Goal: Task Accomplishment & Management: Complete application form

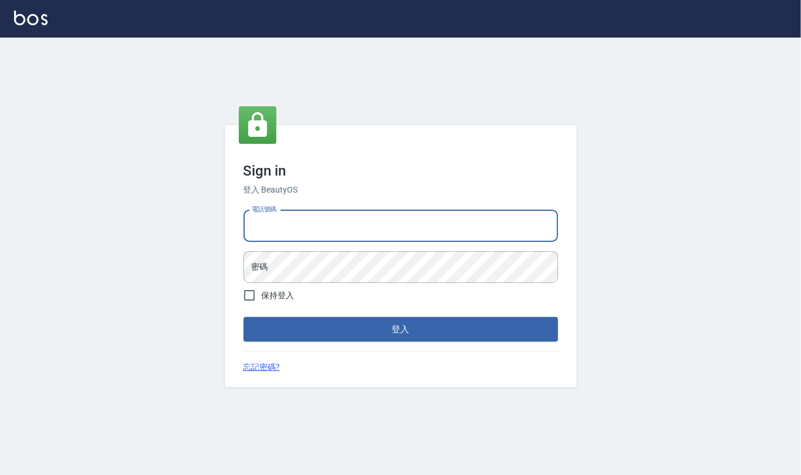
click at [341, 235] on input "電話號碼" at bounding box center [401, 226] width 315 height 32
type input "0919522862"
click at [244, 317] on button "登入" at bounding box center [401, 329] width 315 height 25
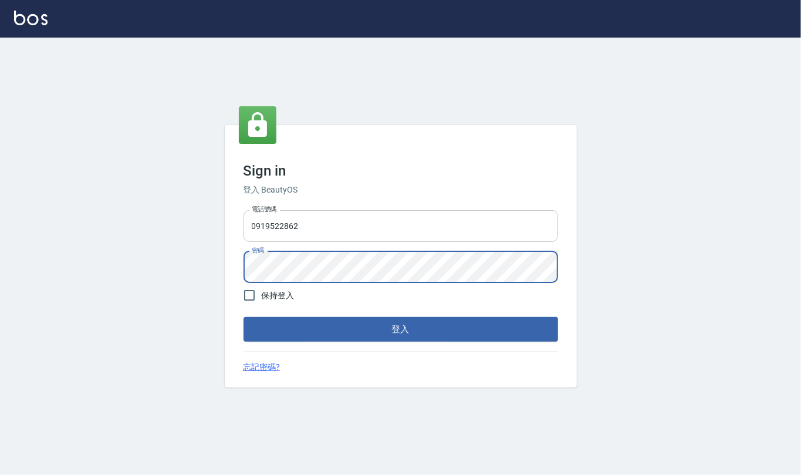
click at [244, 317] on button "登入" at bounding box center [401, 329] width 315 height 25
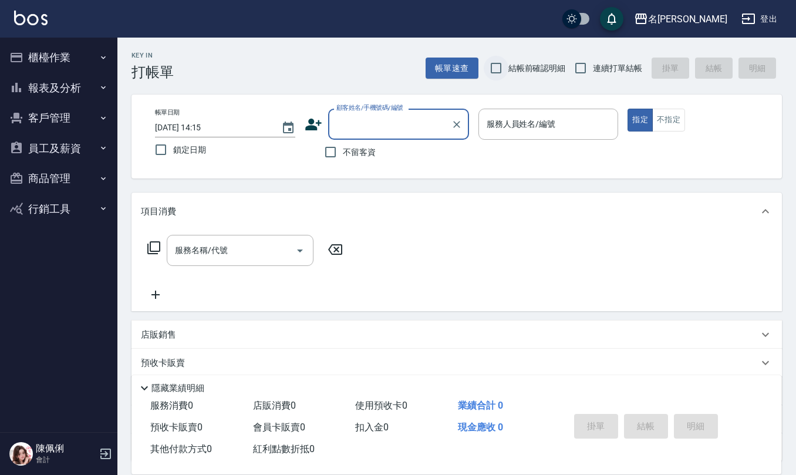
click at [494, 62] on input "結帳前確認明細" at bounding box center [496, 68] width 25 height 25
checkbox input "true"
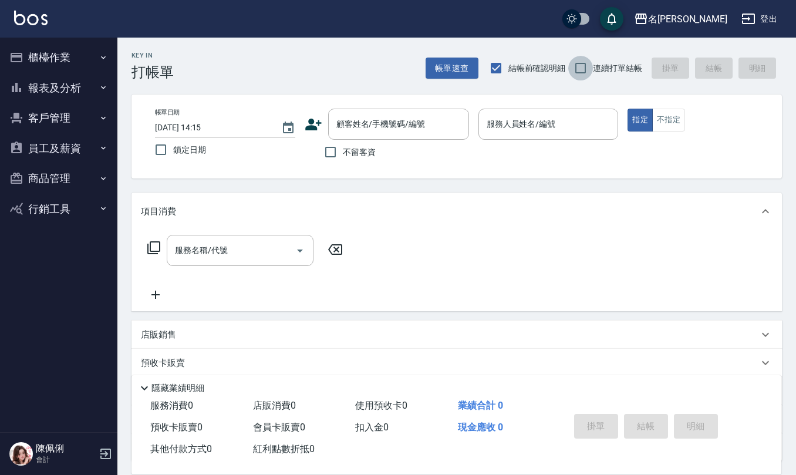
click at [580, 63] on input "連續打單結帳" at bounding box center [580, 68] width 25 height 25
checkbox input "true"
click at [332, 157] on input "不留客資" at bounding box center [330, 152] width 25 height 25
checkbox input "true"
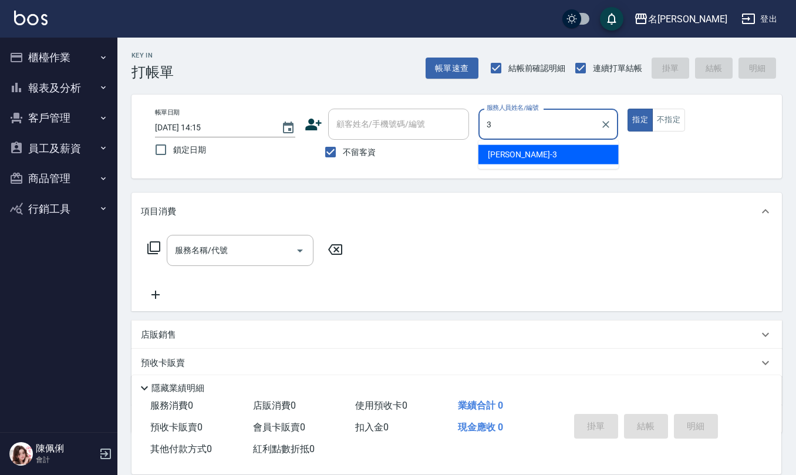
type input "[PERSON_NAME]-3"
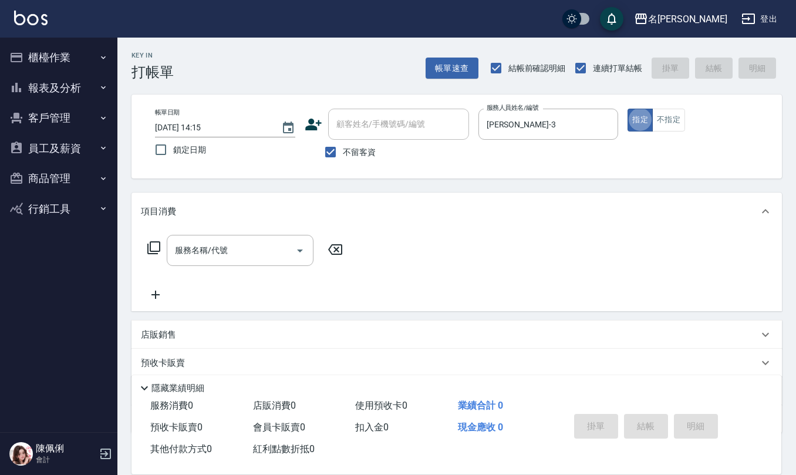
type button "true"
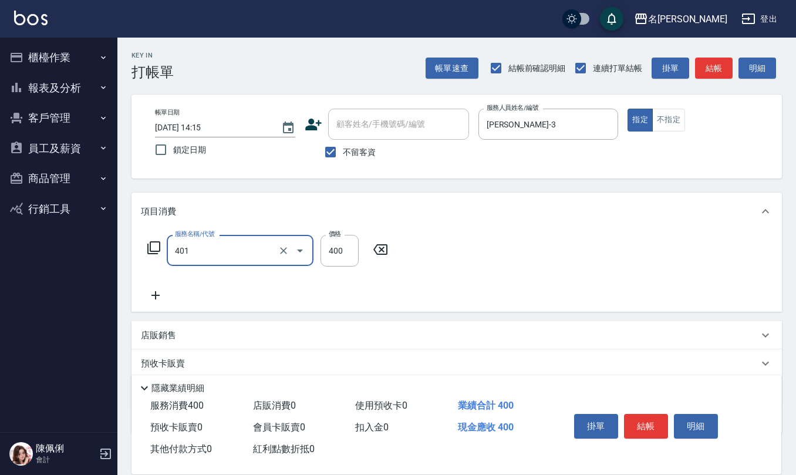
type input "剪髮(401)"
type input "50"
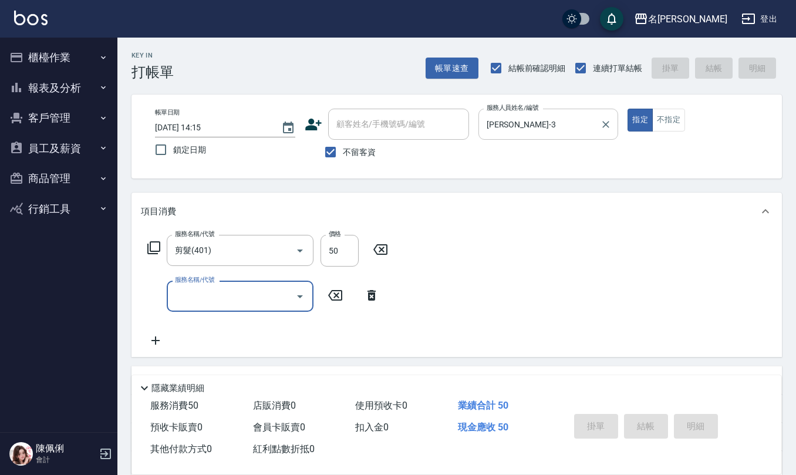
type input "[DATE] 14:30"
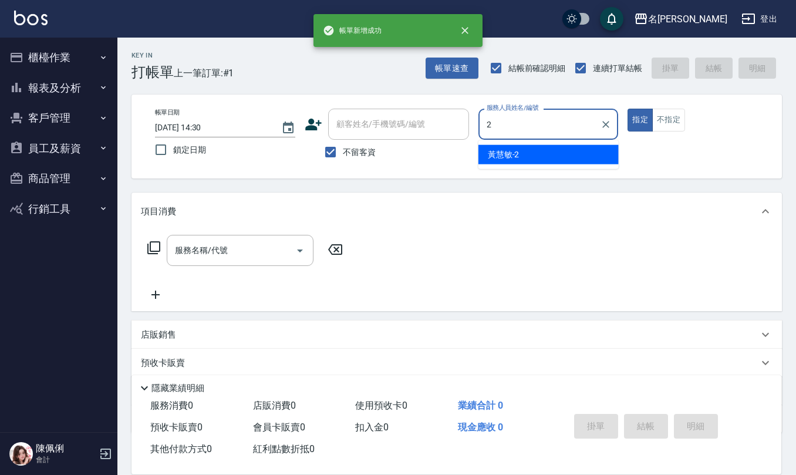
type input "黃慧敏-2"
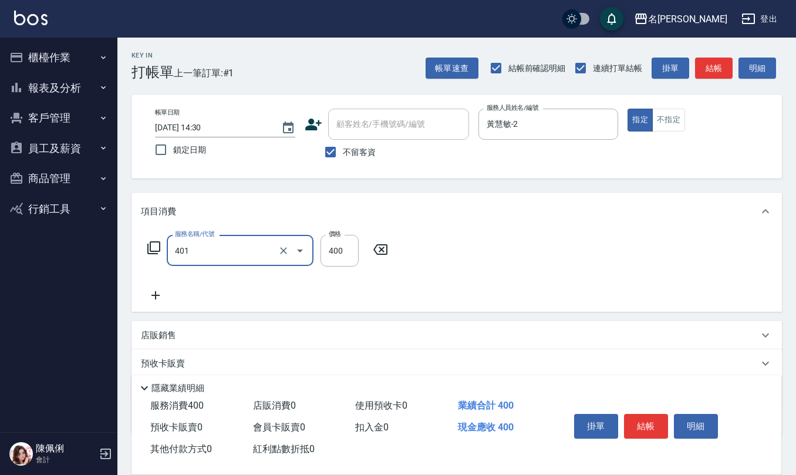
type input "剪髮(401)"
type input "350"
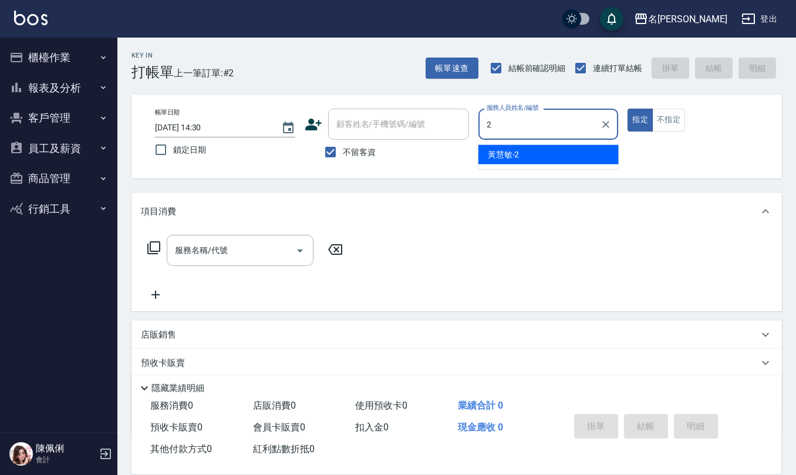
type input "黃慧敏-2"
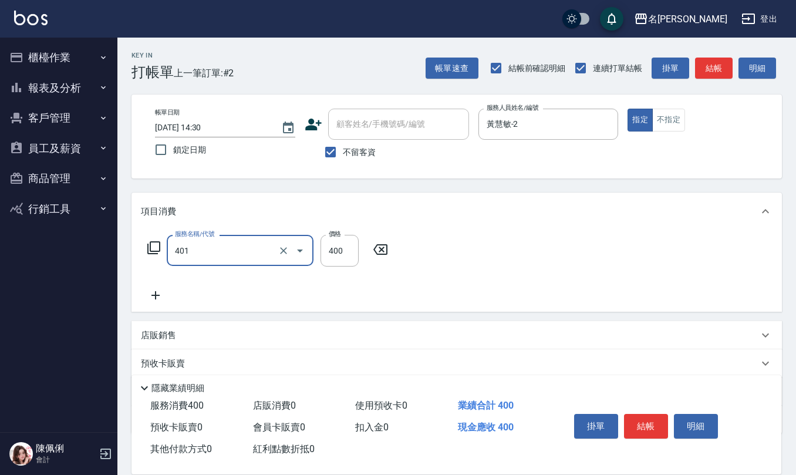
type input "剪髮(401)"
type input "350"
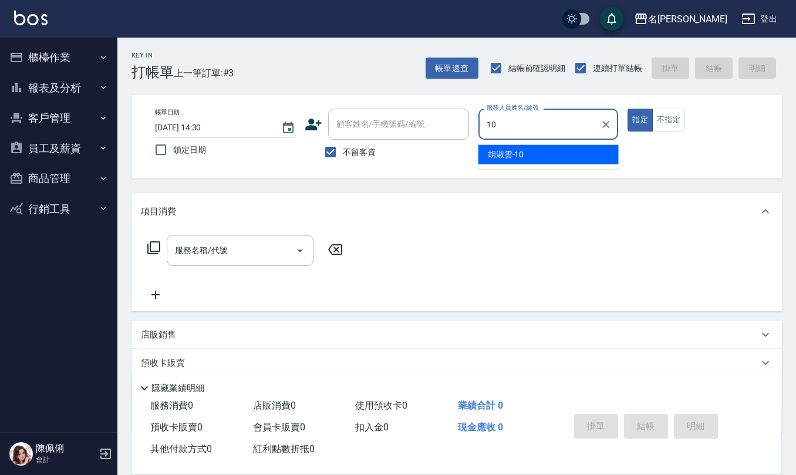
type input "[PERSON_NAME]-10"
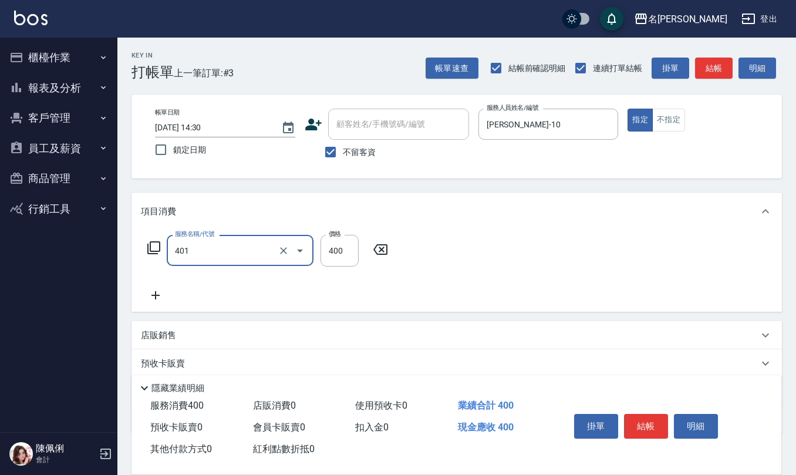
type input "剪髮(401)"
type input "405"
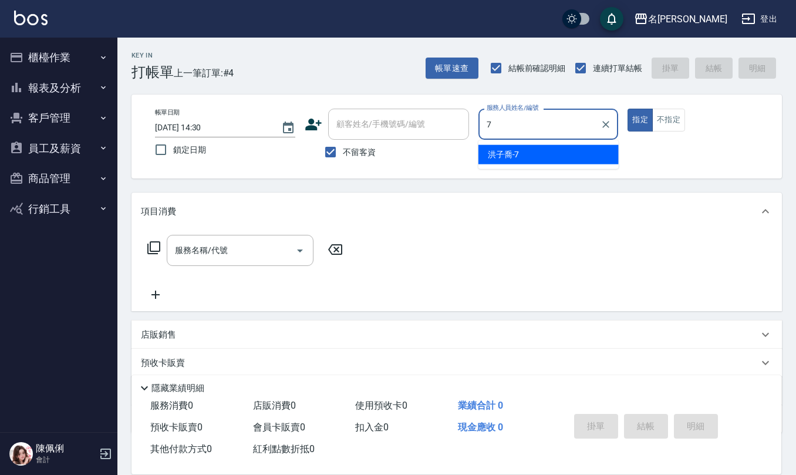
type input "[PERSON_NAME]-7"
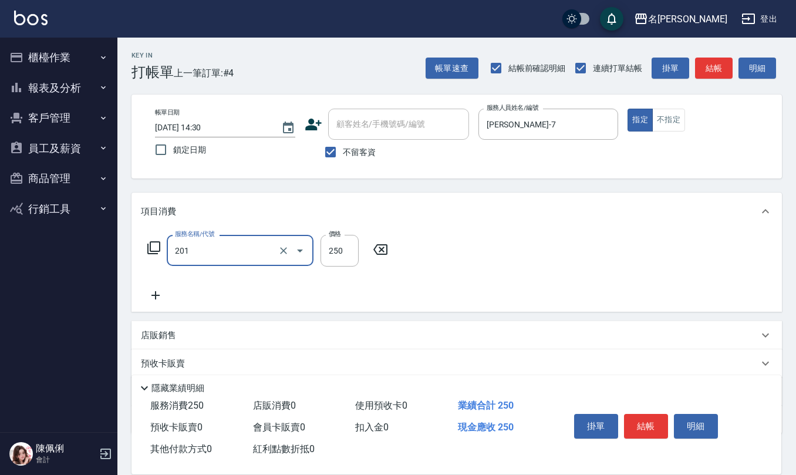
type input "洗髮(201)"
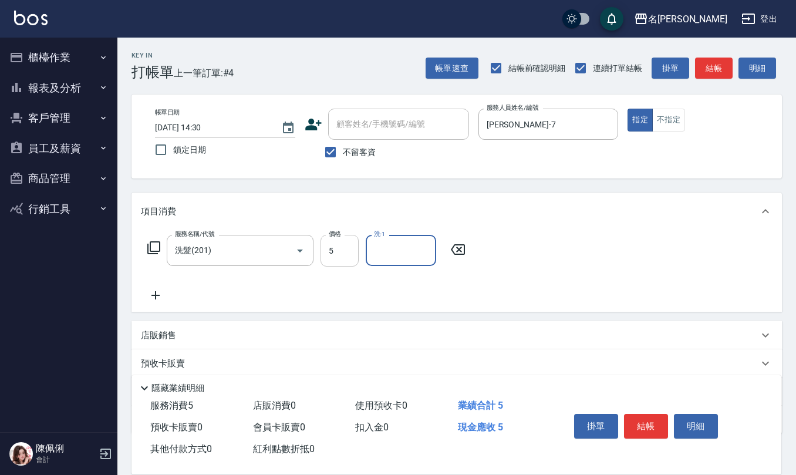
click at [345, 249] on input "5" at bounding box center [339, 251] width 38 height 32
type input "250"
type input "[PERSON_NAME]5"
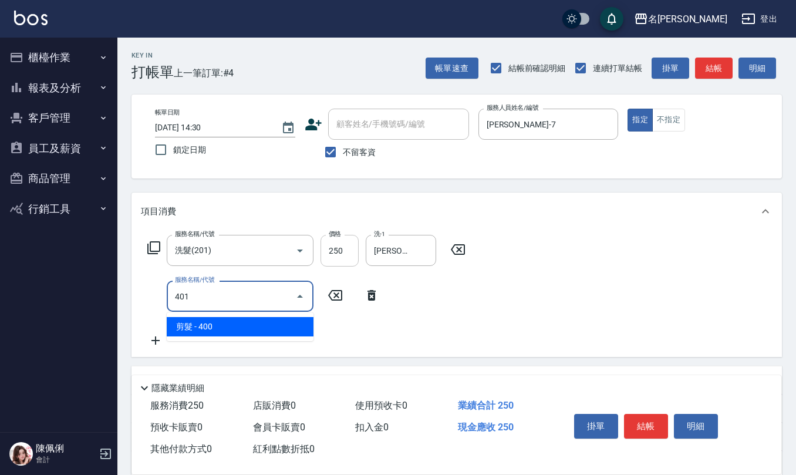
type input "剪髮(401)"
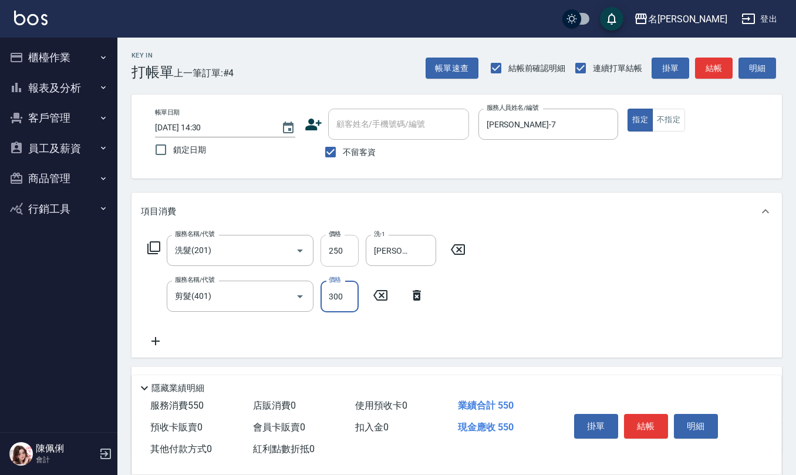
type input "300"
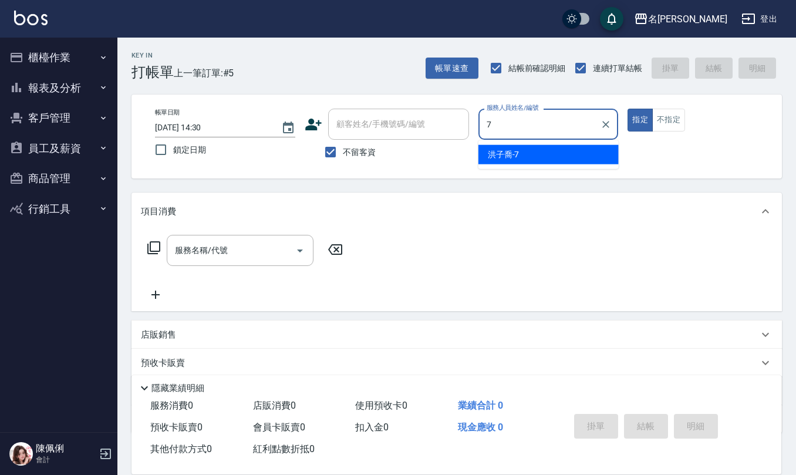
type input "[PERSON_NAME]-7"
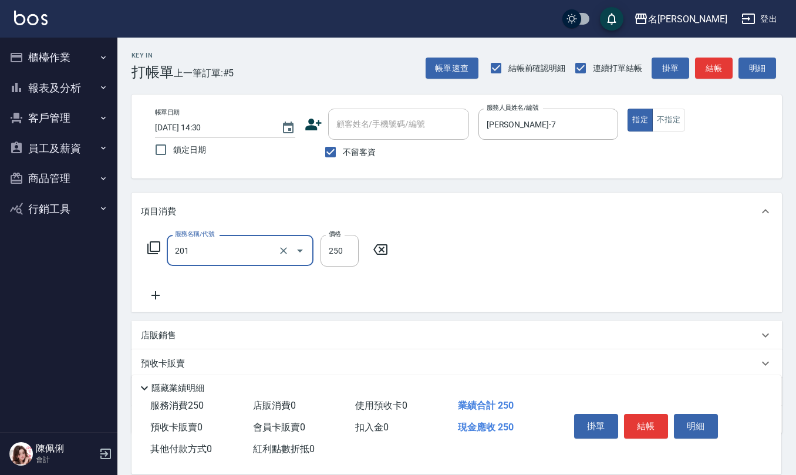
type input "洗髮(201)"
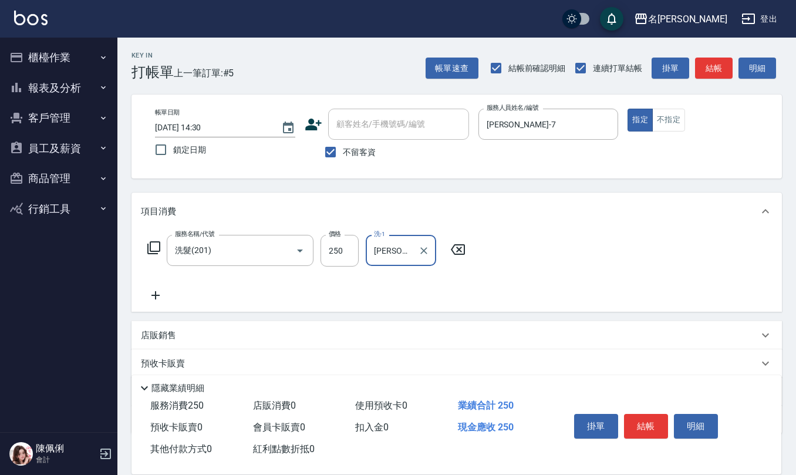
type input "[PERSON_NAME]5"
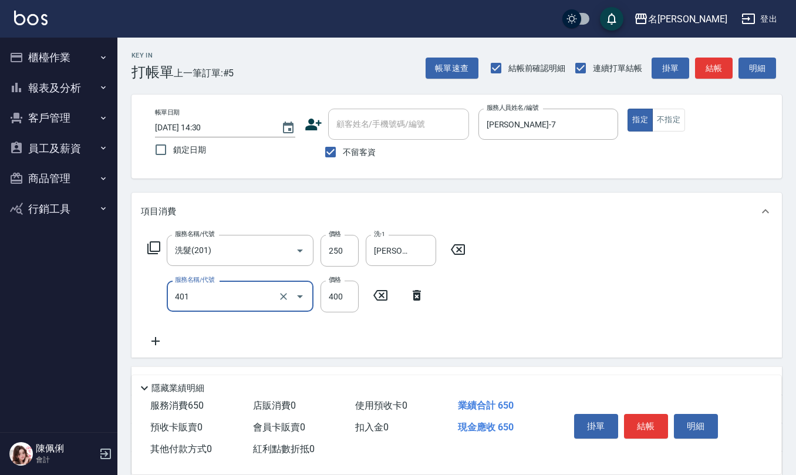
type input "剪髮(401)"
type input "300"
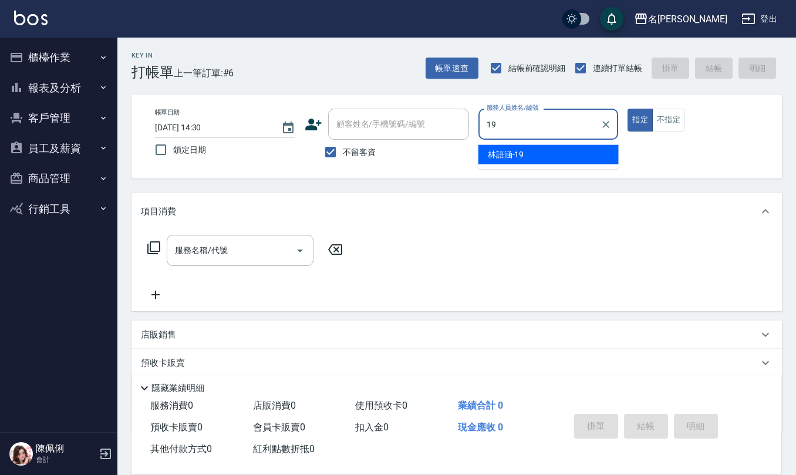
type input "[PERSON_NAME]-19"
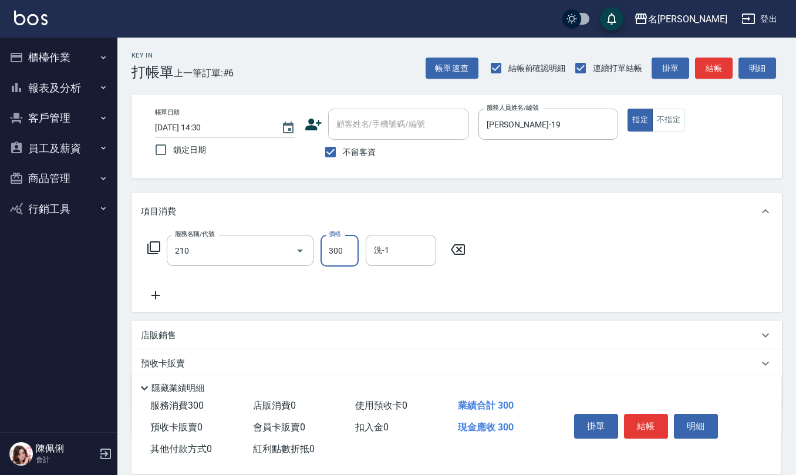
type input "歐娜洗髮精(210)"
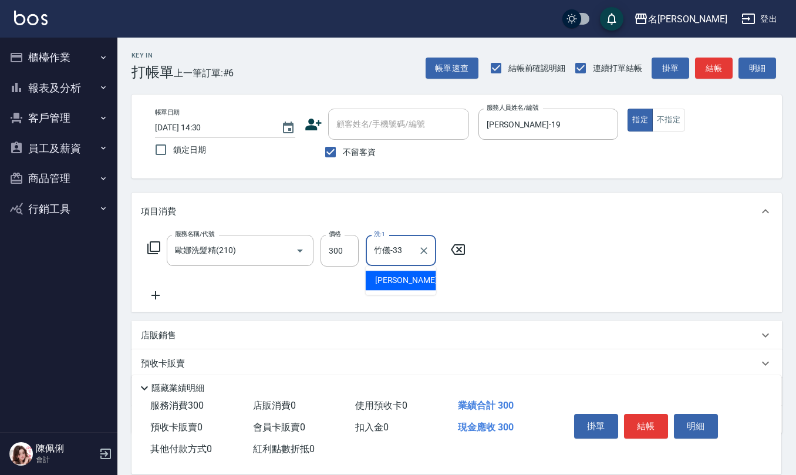
type input "竹儀-33"
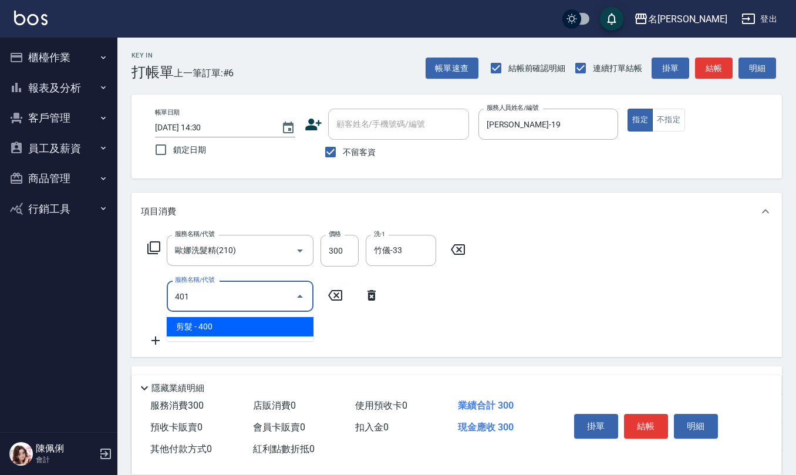
type input "剪髮(401)"
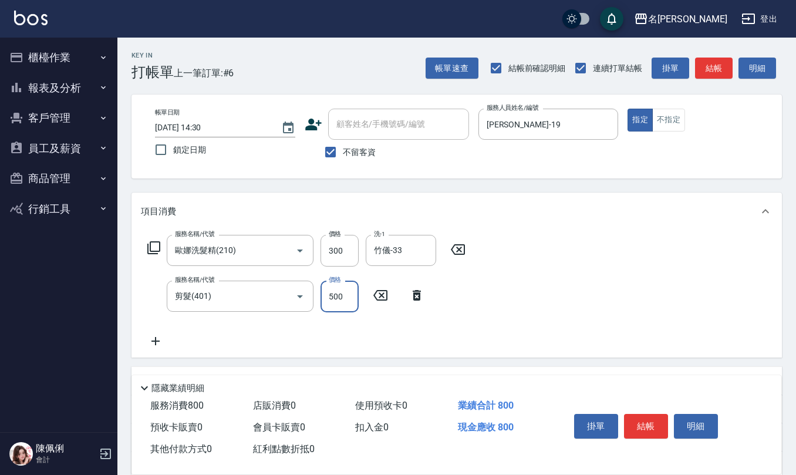
type input "500"
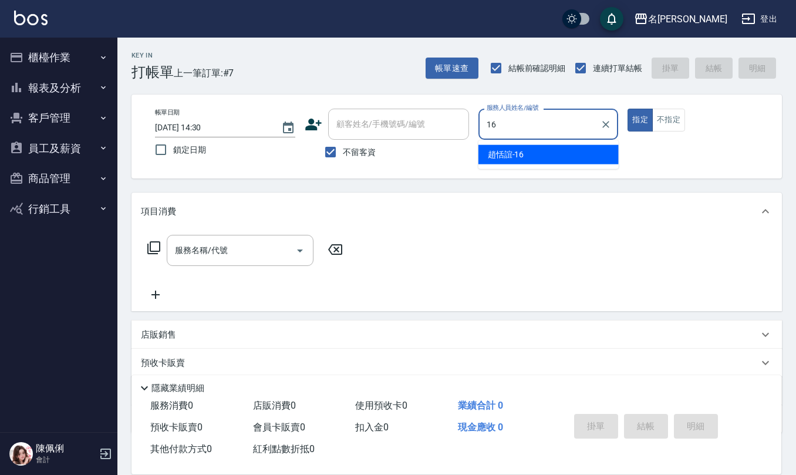
type input "[PERSON_NAME]-16"
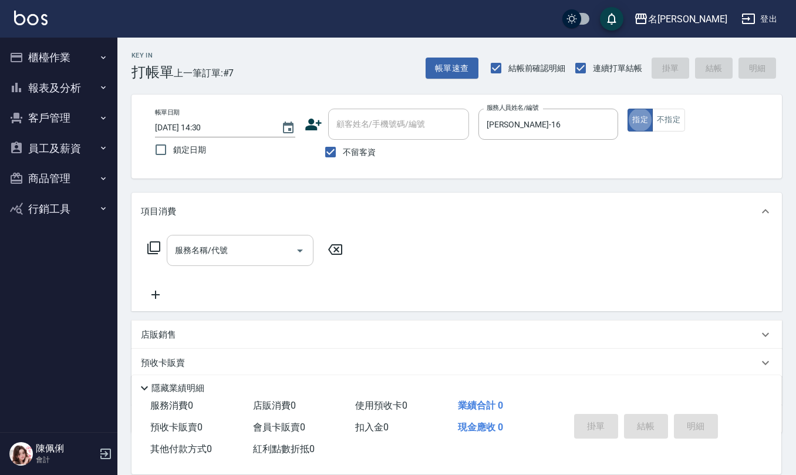
click at [269, 244] on input "服務名稱/代號" at bounding box center [231, 250] width 119 height 21
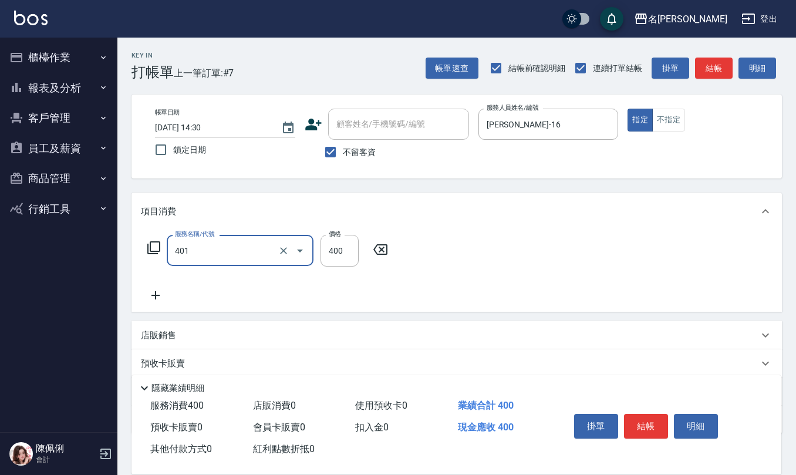
type input "剪髮(401)"
type input "400"
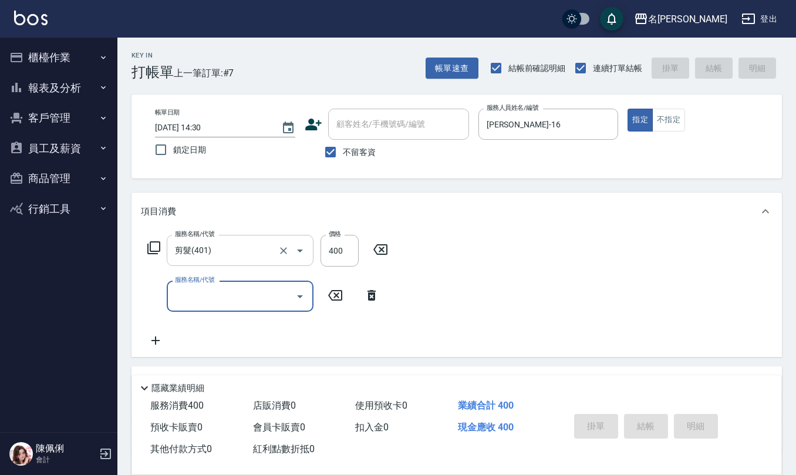
type input "[DATE] 14:32"
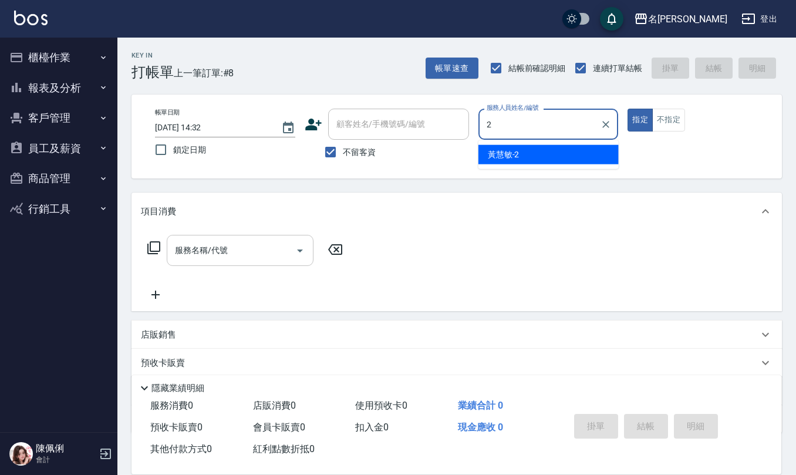
type input "黃慧敏-2"
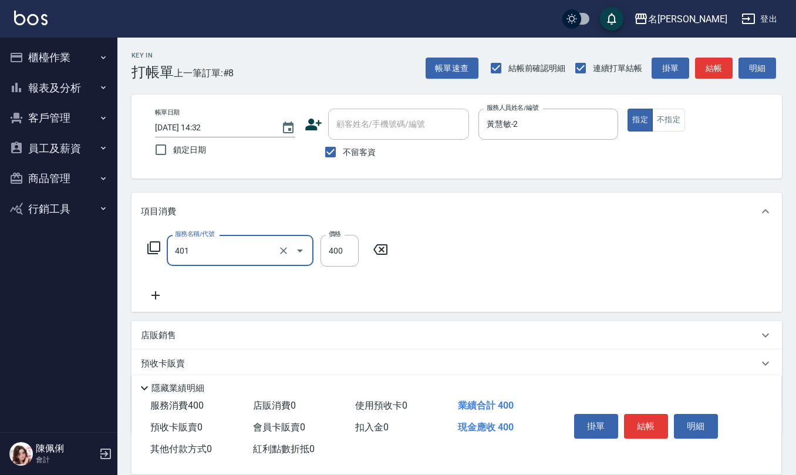
type input "剪髮(401)"
type input "300"
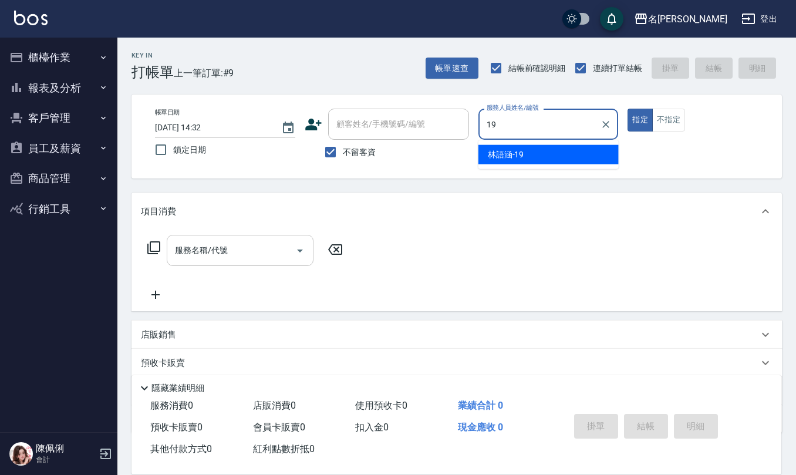
type input "[PERSON_NAME]-19"
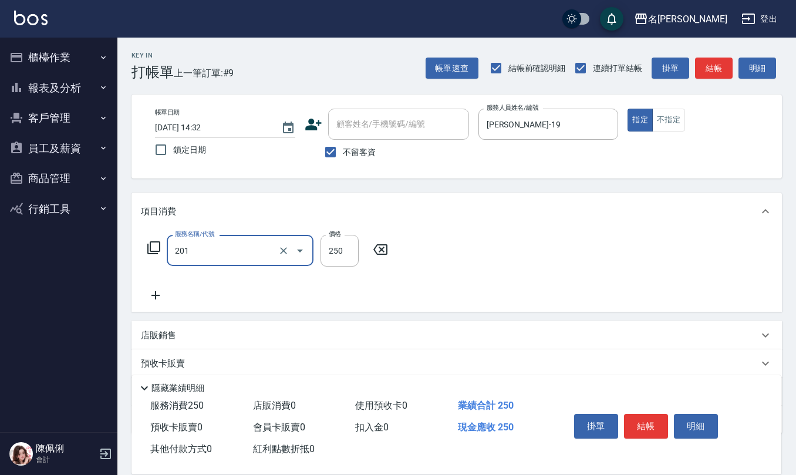
type input "洗髮(201)"
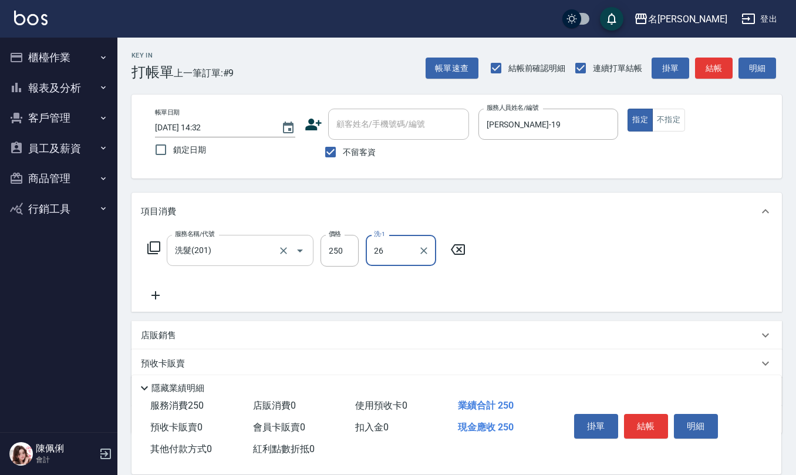
type input "[PERSON_NAME]-26"
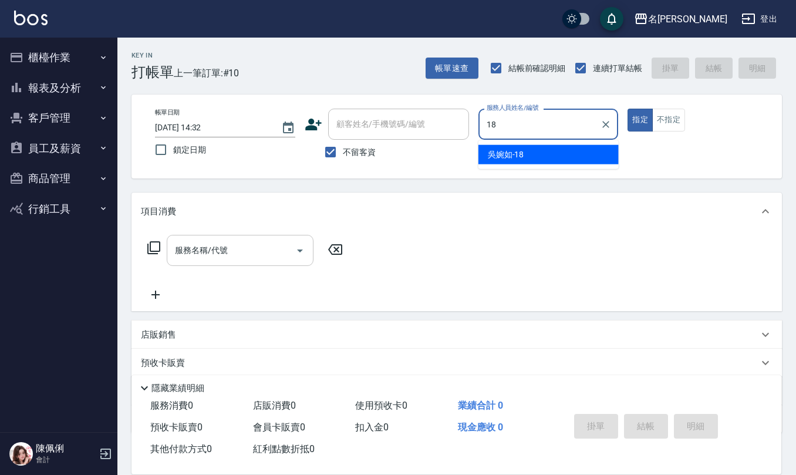
type input "[PERSON_NAME]-18"
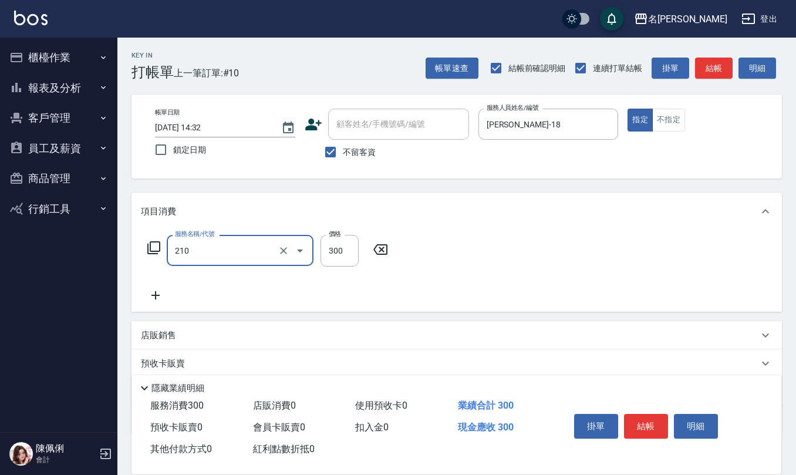
type input "歐娜洗髮精(210)"
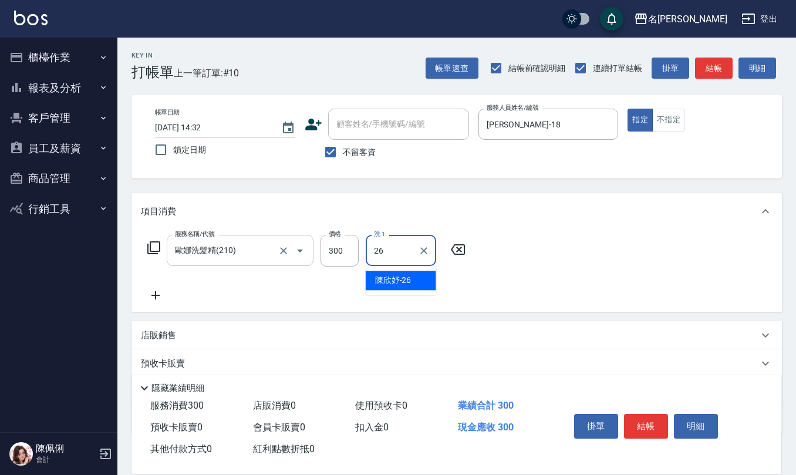
type input "[PERSON_NAME]-26"
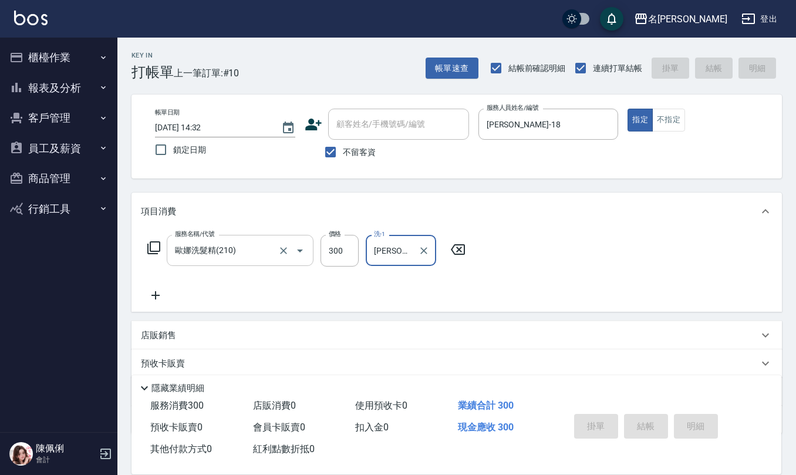
type input "[DATE] 14:33"
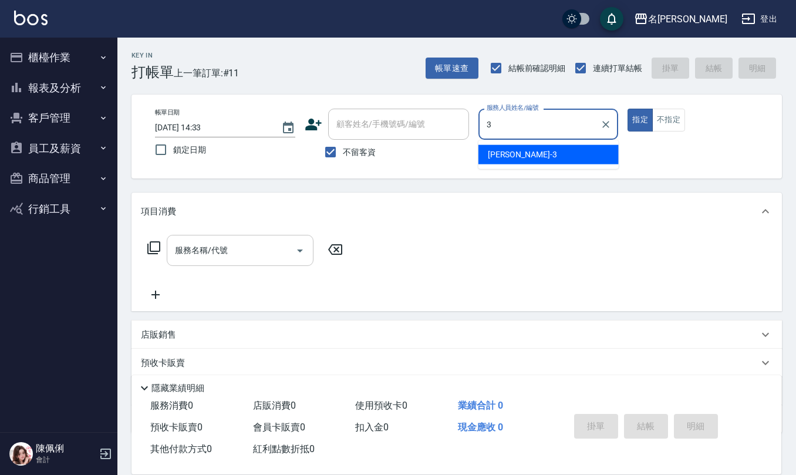
type input "[PERSON_NAME]-3"
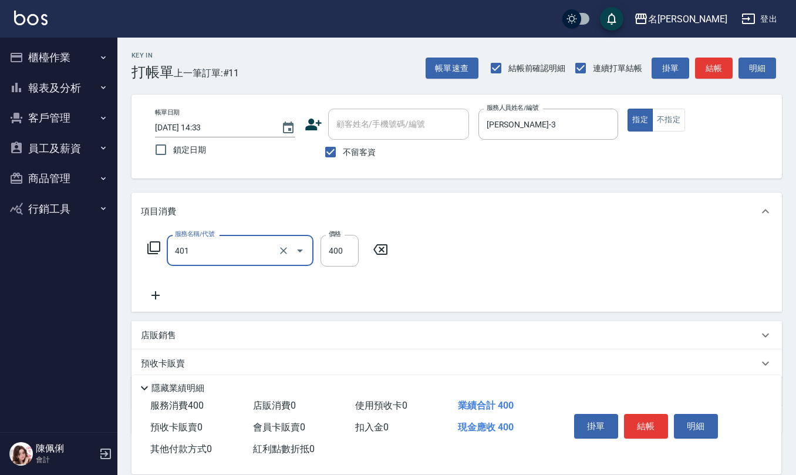
type input "剪髮(401)"
type input "400"
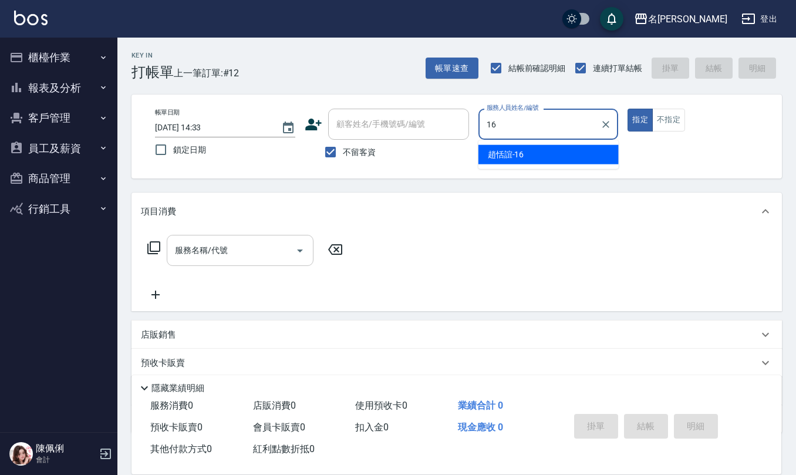
type input "[PERSON_NAME]-16"
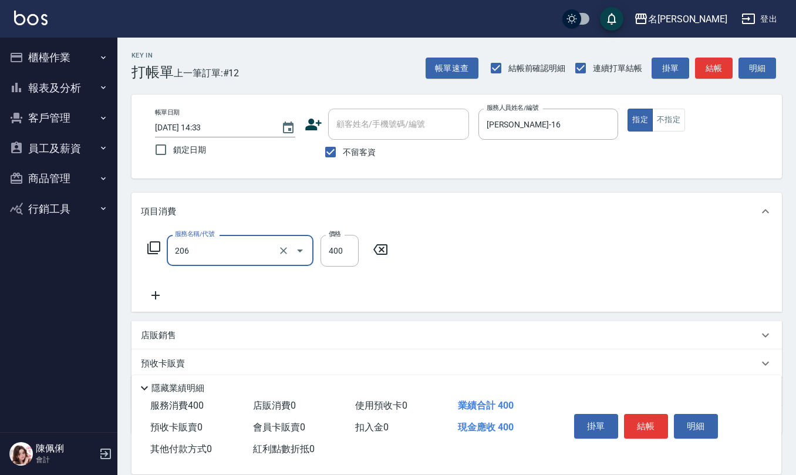
type input "健康洗(206)"
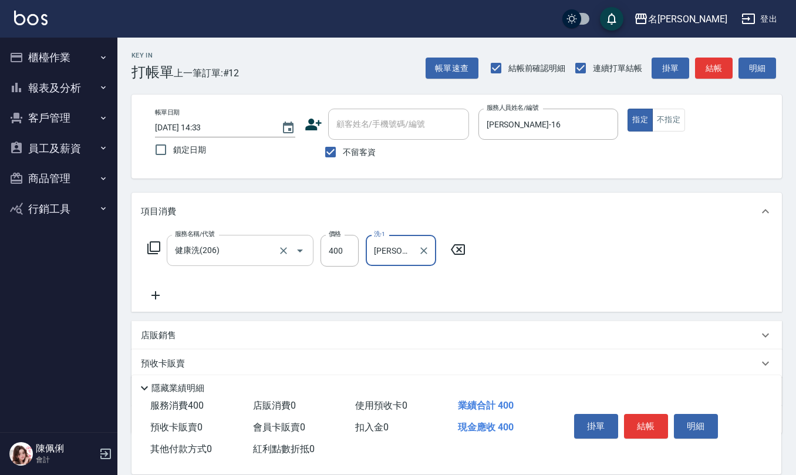
type input "[PERSON_NAME]-20"
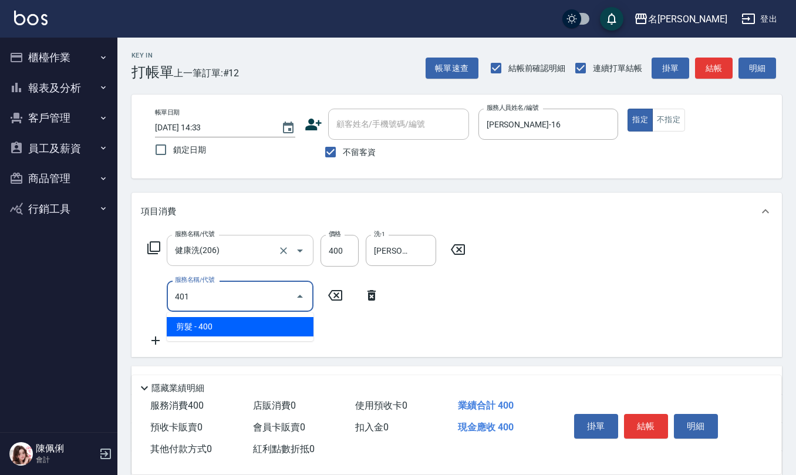
type input "剪髮(401)"
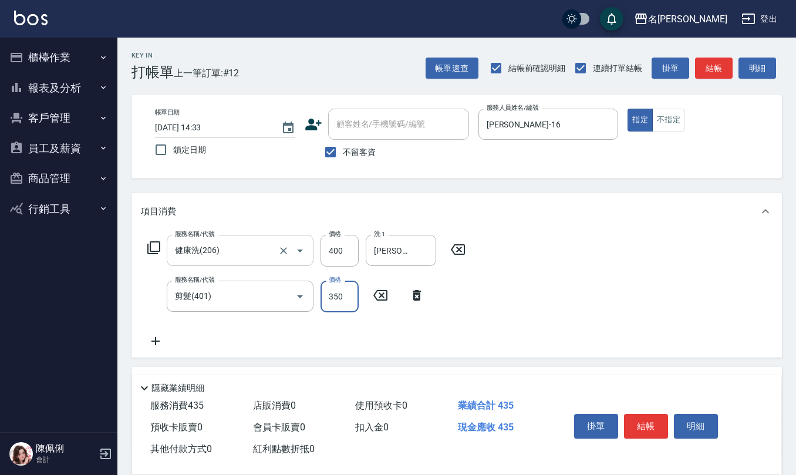
type input "350"
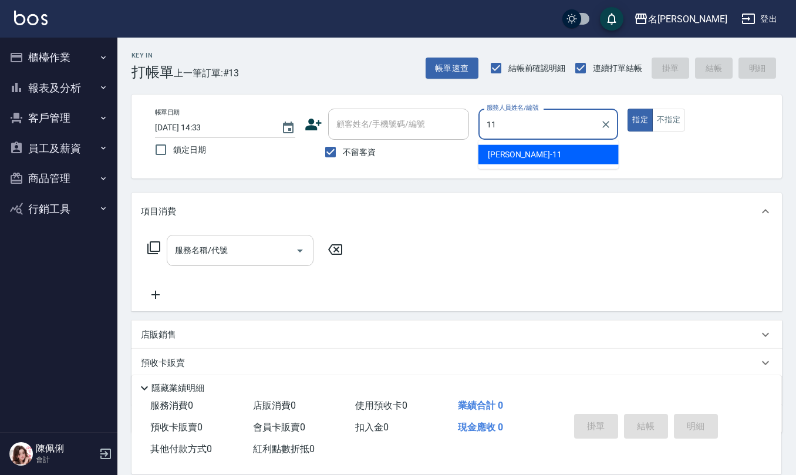
type input "[PERSON_NAME]橙-11"
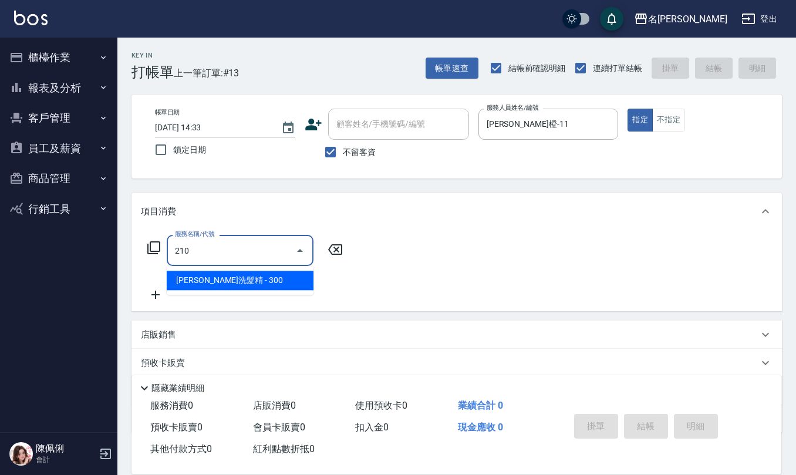
type input "歐娜洗髮精(210)"
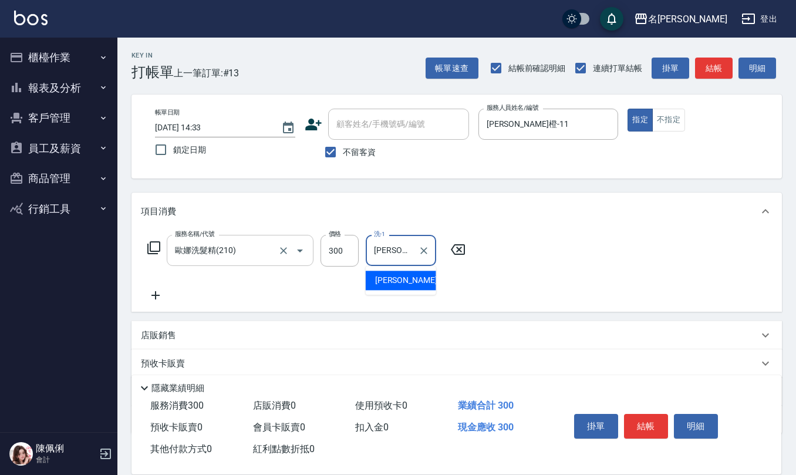
type input "[PERSON_NAME]橙-11"
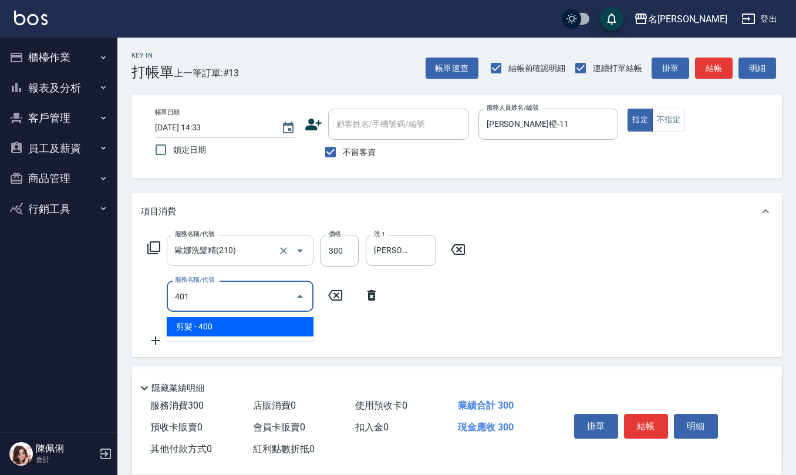
type input "剪髮(401)"
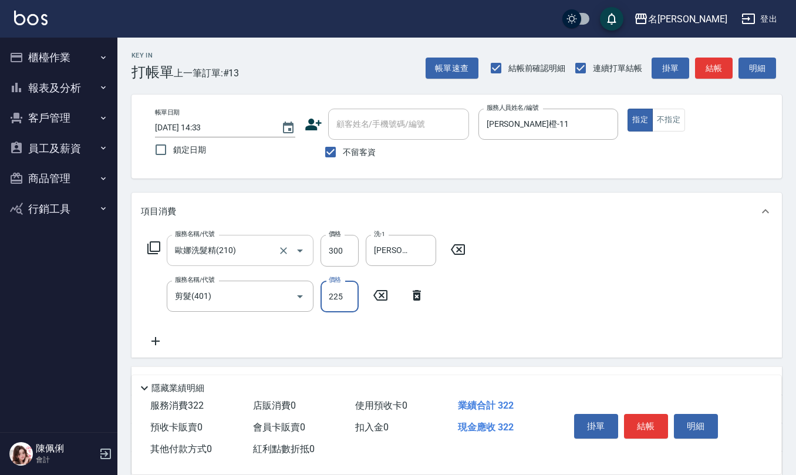
type input "225"
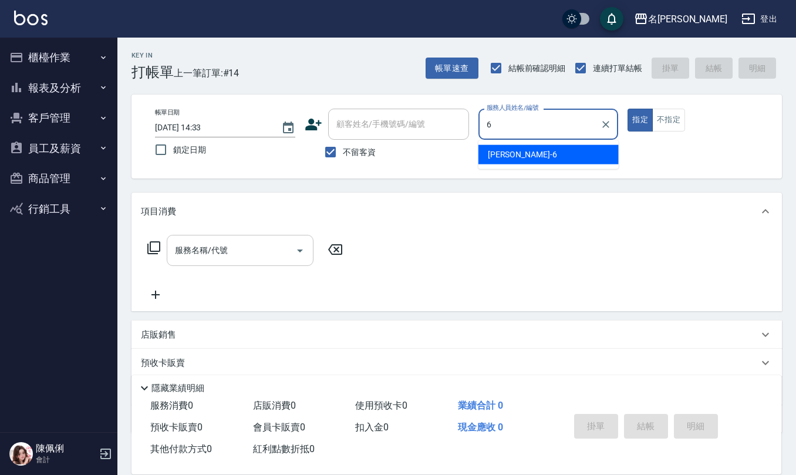
type input "[PERSON_NAME]-6"
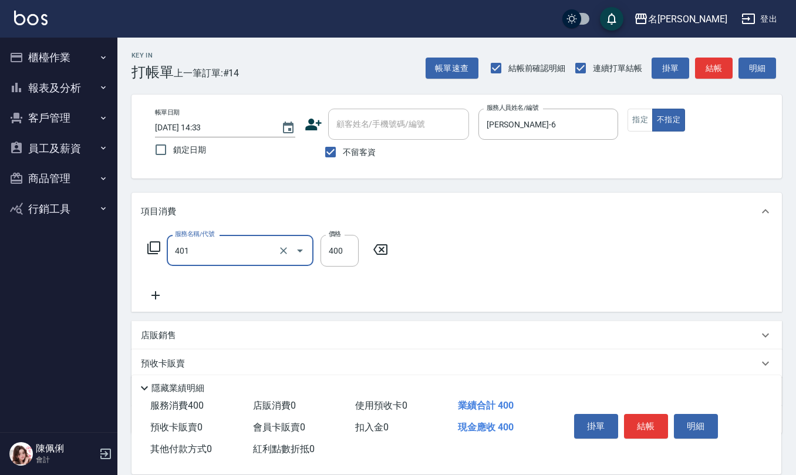
type input "剪髮(401)"
type input "200"
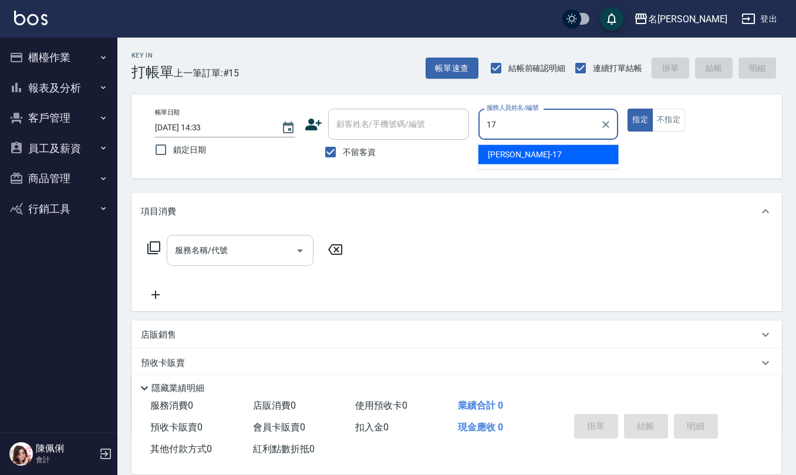
type input "[PERSON_NAME]-17"
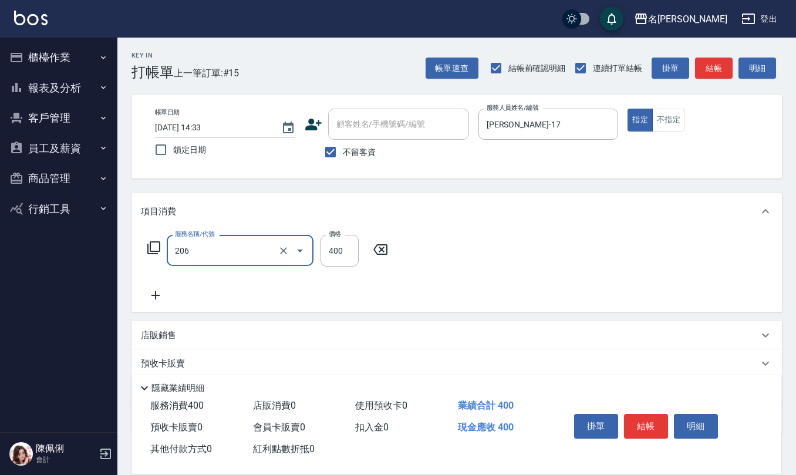
type input "健康洗(206)"
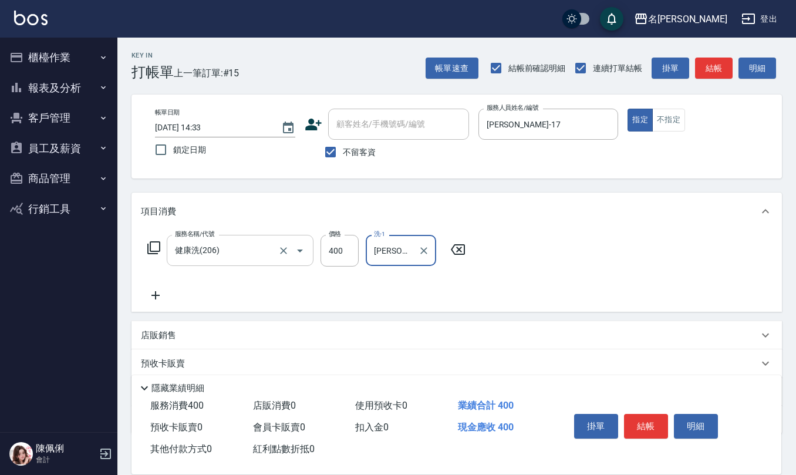
type input "[PERSON_NAME]-17"
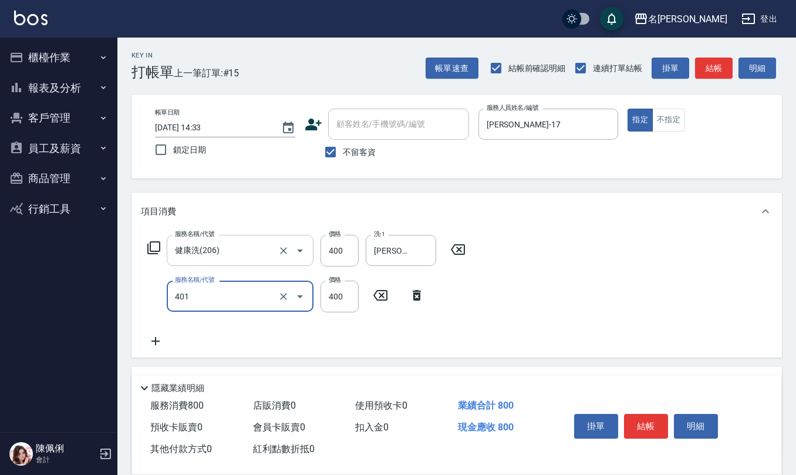
type input "剪髮(401)"
type input "450"
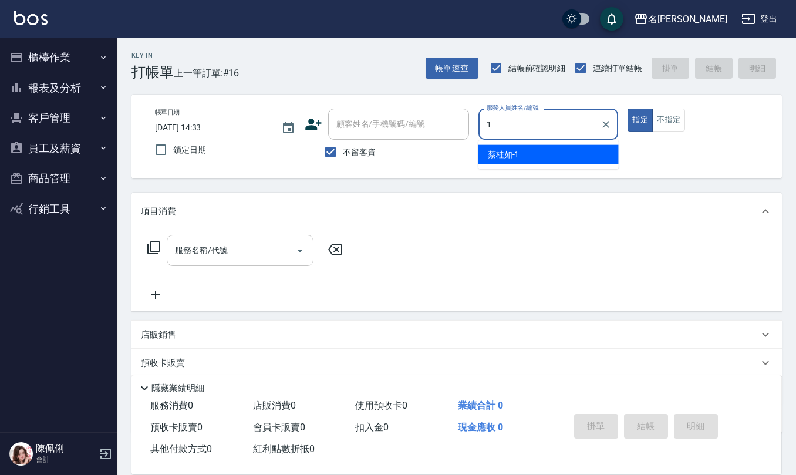
type input "[PERSON_NAME]1"
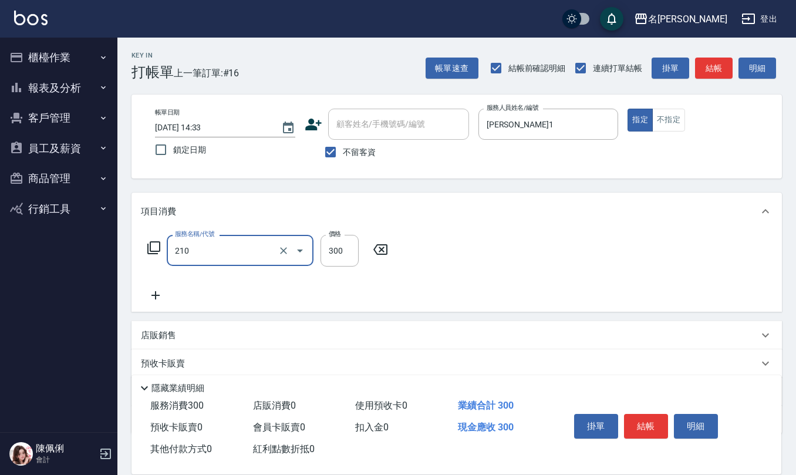
type input "歐娜洗髮精(210)"
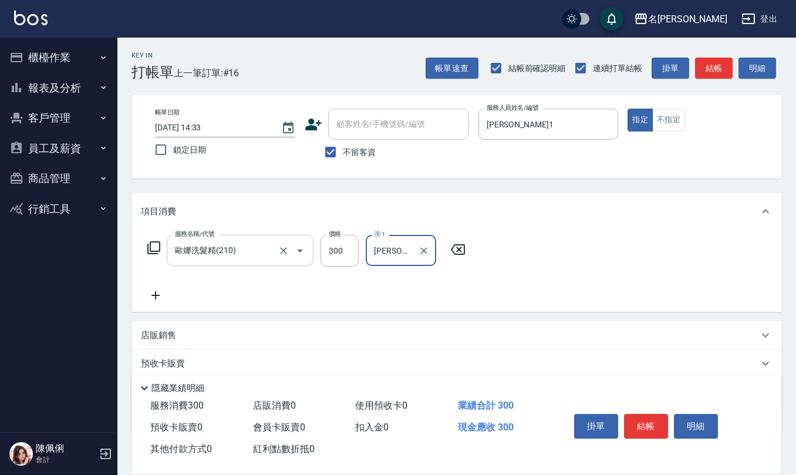
type input "[PERSON_NAME]-26"
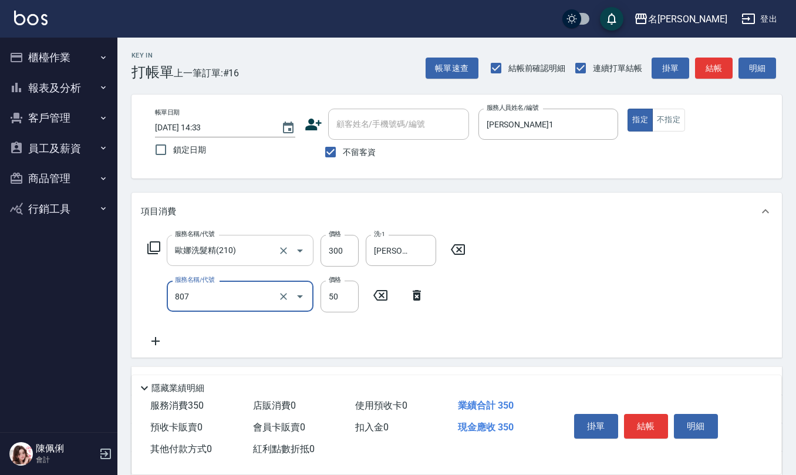
type input "TG護髮素(潤絲)(807)"
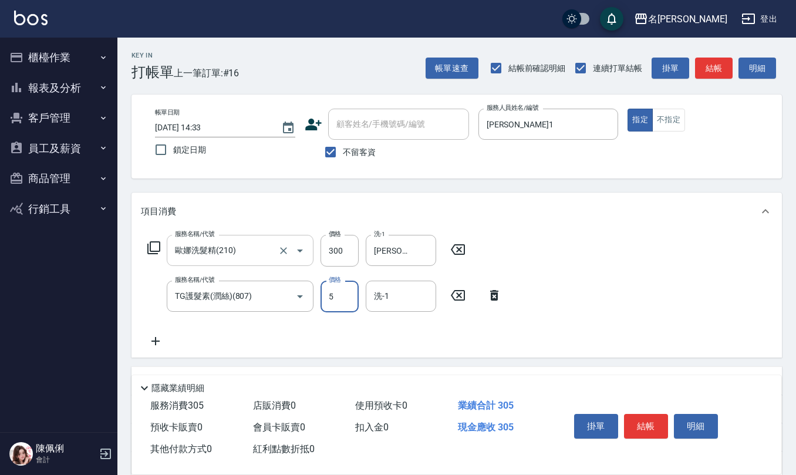
type input "50"
type input "[PERSON_NAME]-26"
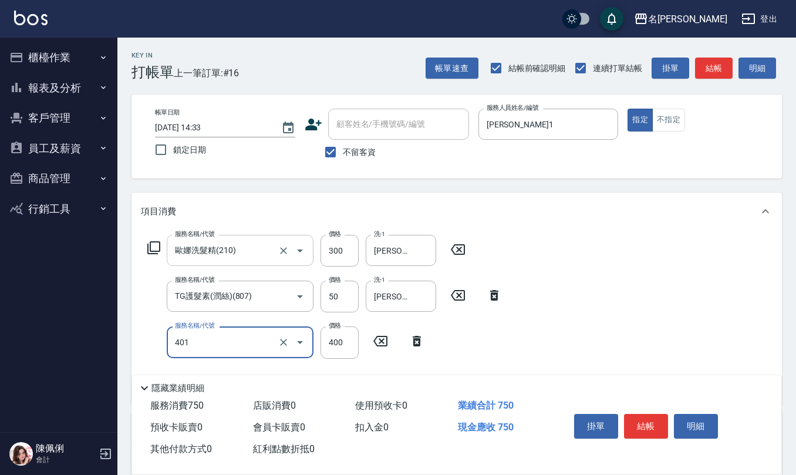
type input "剪髮(401)"
type input "50"
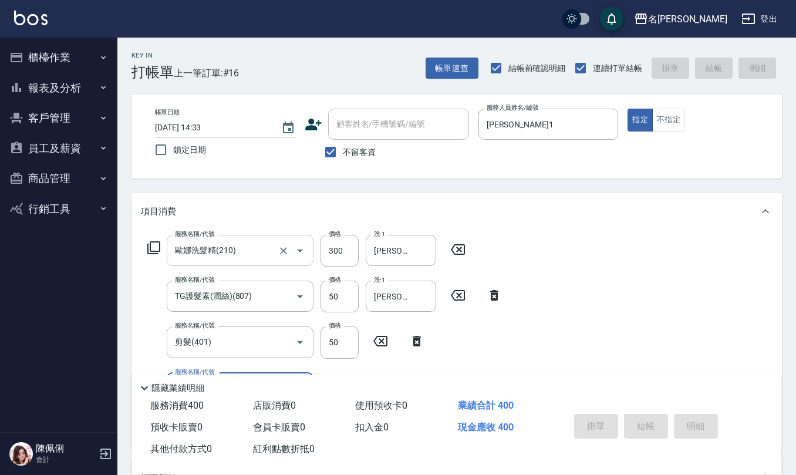
type input "[DATE] 14:34"
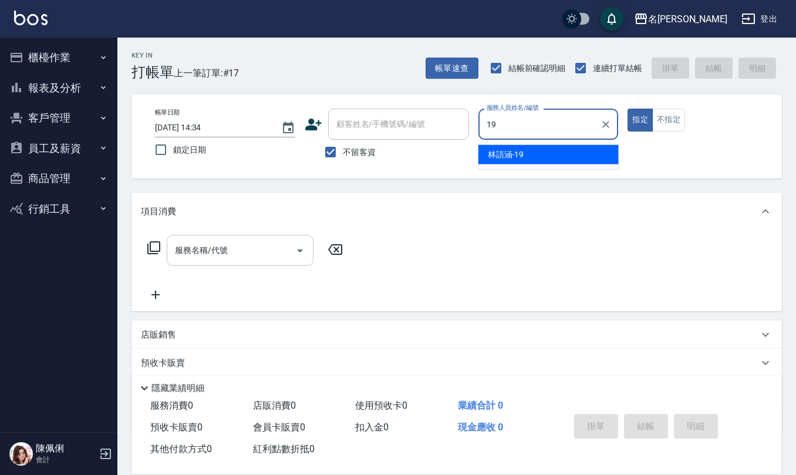
type input "[PERSON_NAME]-19"
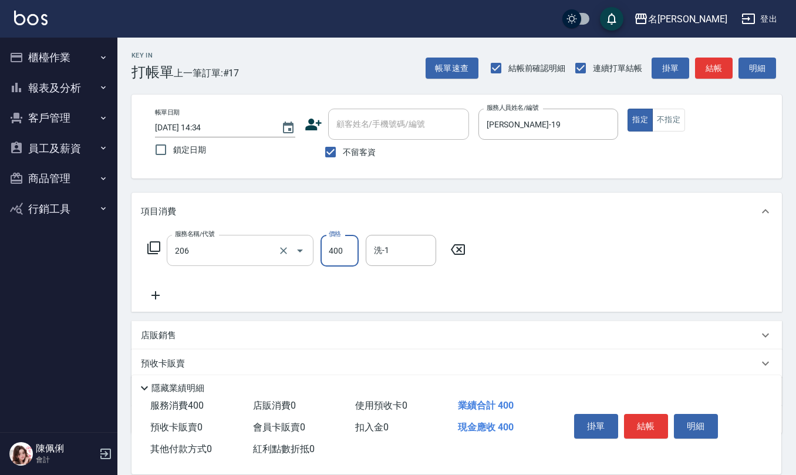
type input "健康洗(206)"
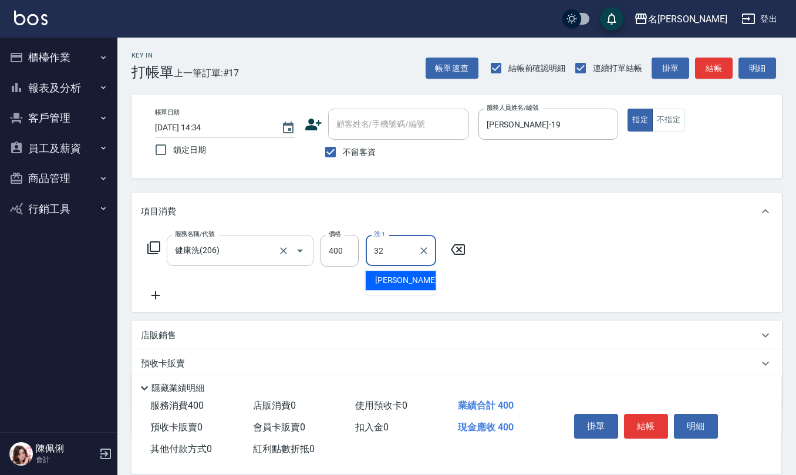
type input "[PERSON_NAME]-32"
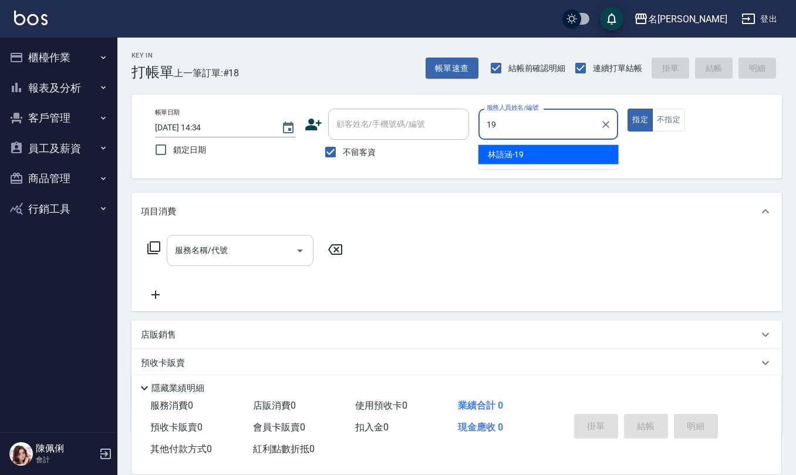
type input "[PERSON_NAME]-19"
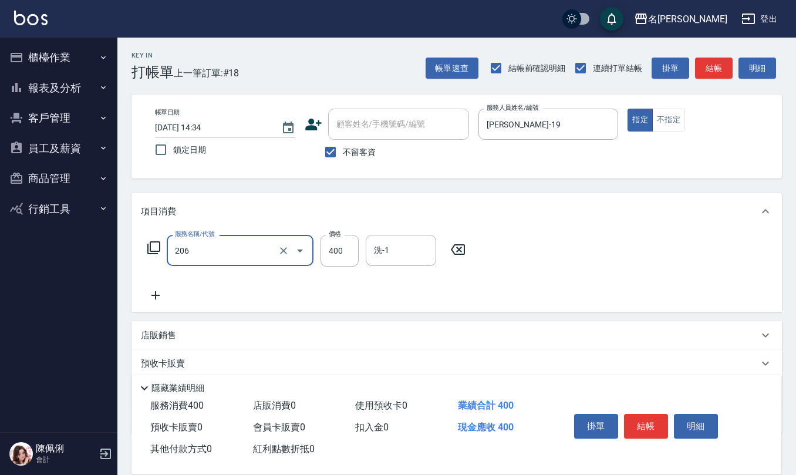
type input "健康洗(206)"
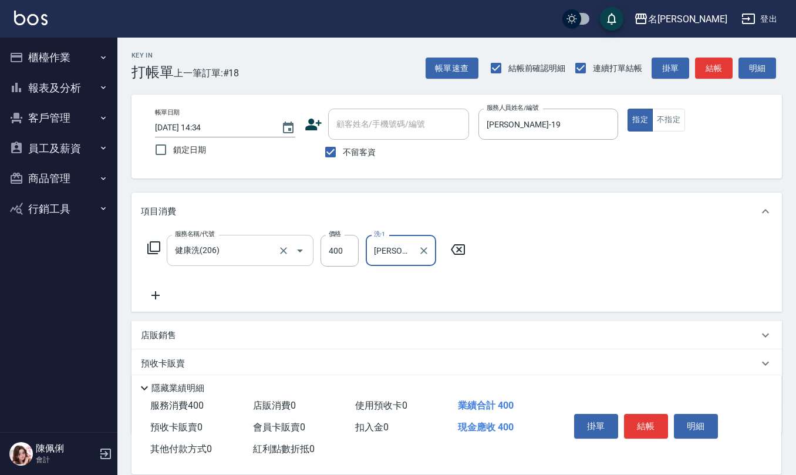
type input "[PERSON_NAME]-20"
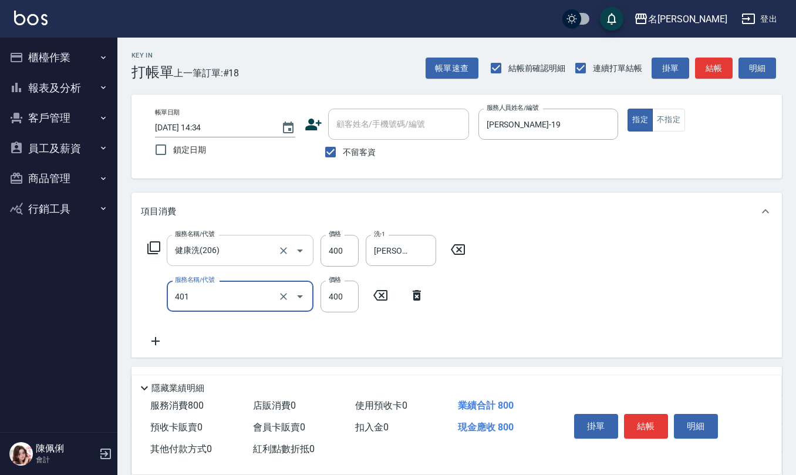
type input "剪髮(401)"
type input "400"
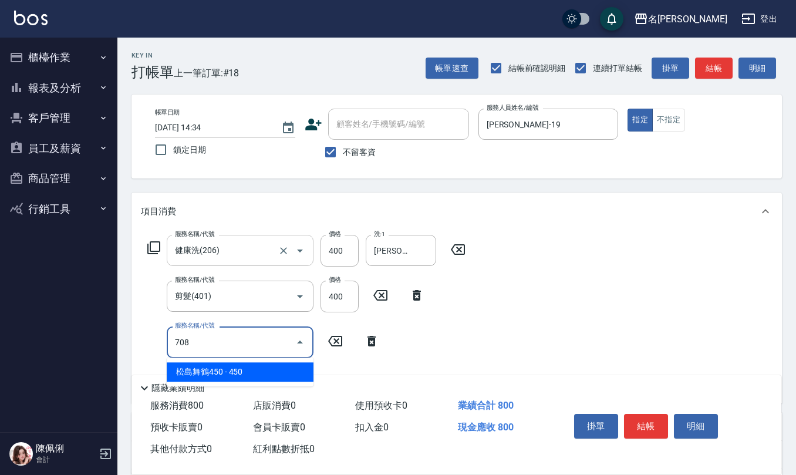
type input "松島舞鶴450(708)"
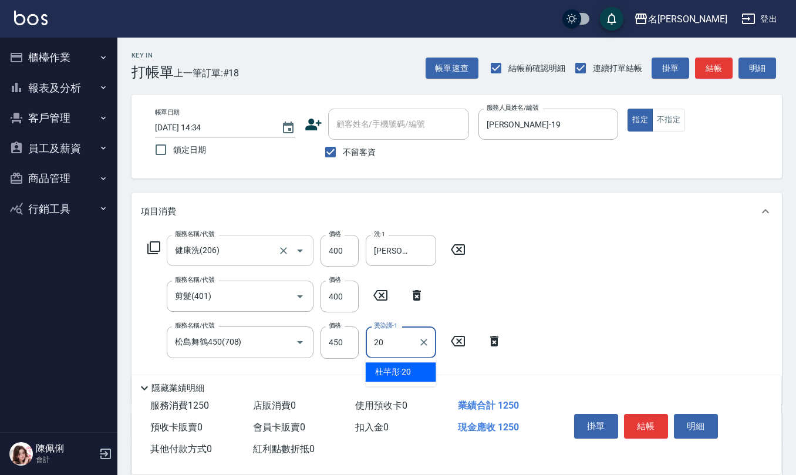
type input "[PERSON_NAME]-20"
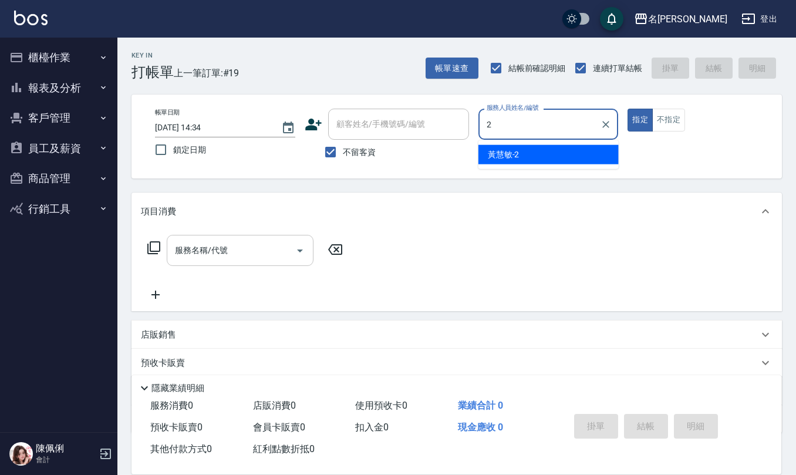
type input "黃慧敏-2"
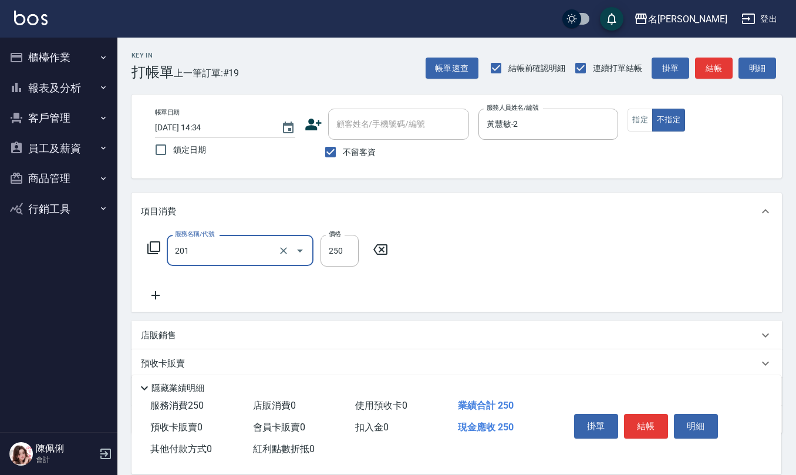
type input "洗髮(201)"
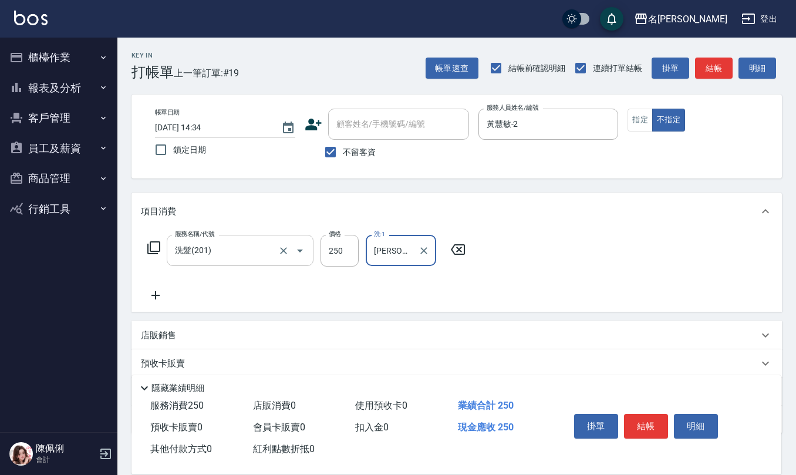
type input "[PERSON_NAME]-32"
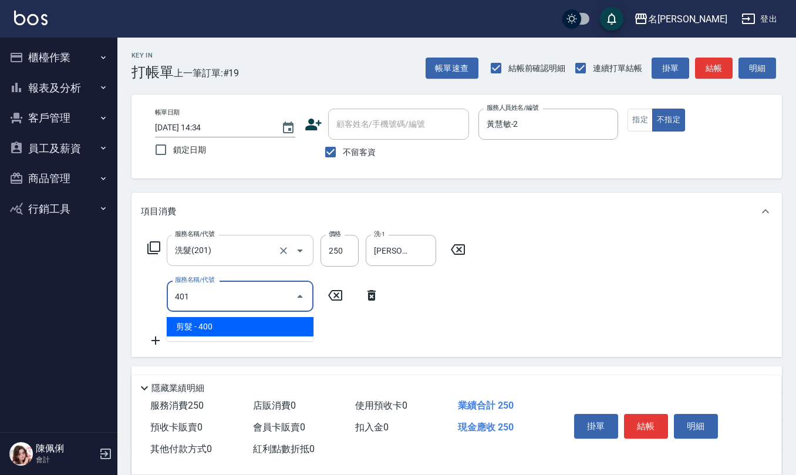
type input "剪髮(401)"
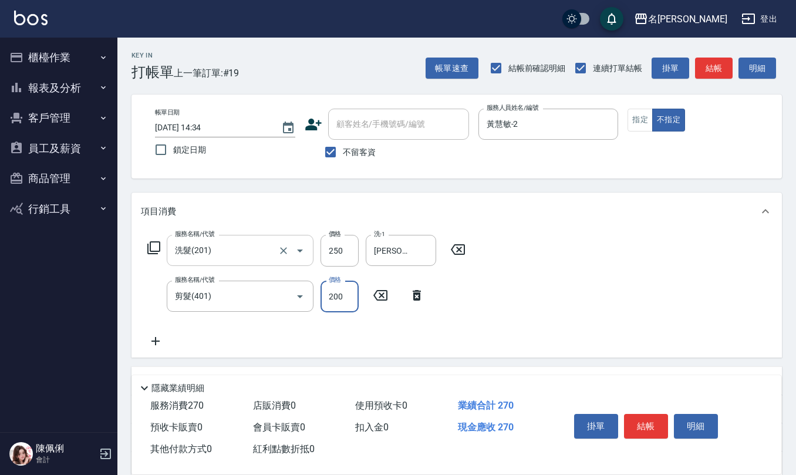
type input "200"
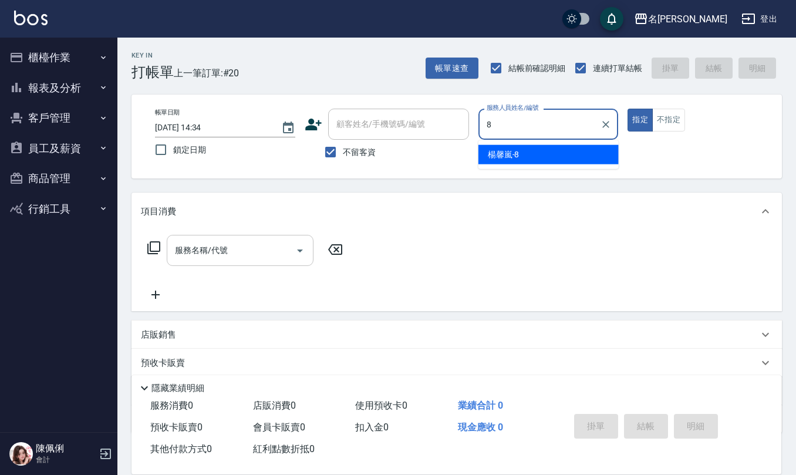
type input "[PERSON_NAME]-8"
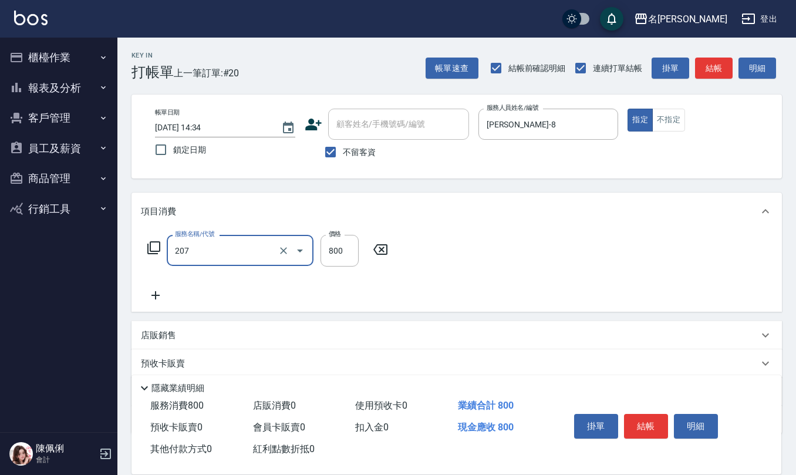
type input "清潔洗(207)"
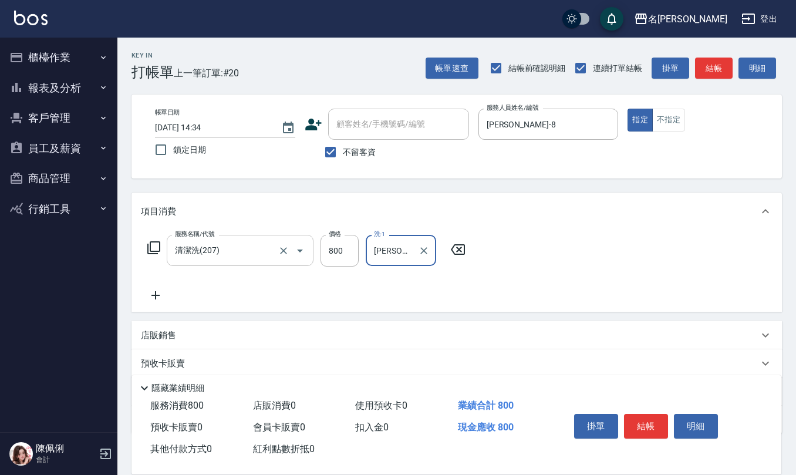
type input "[PERSON_NAME]5"
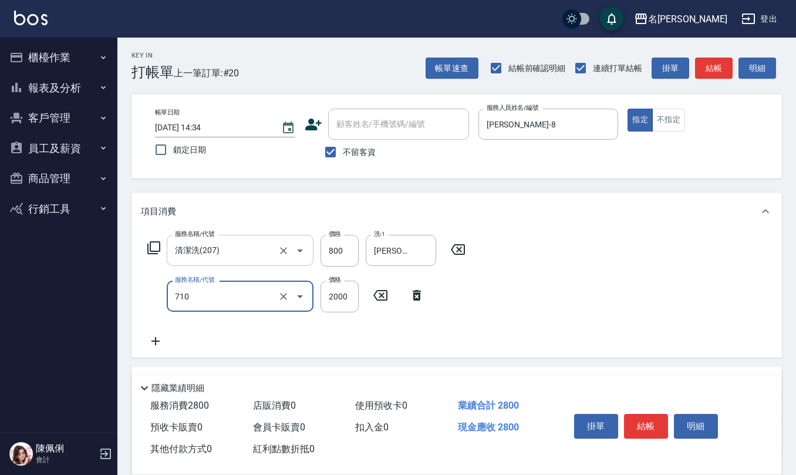
type input "髮善4段護髮2000(710)"
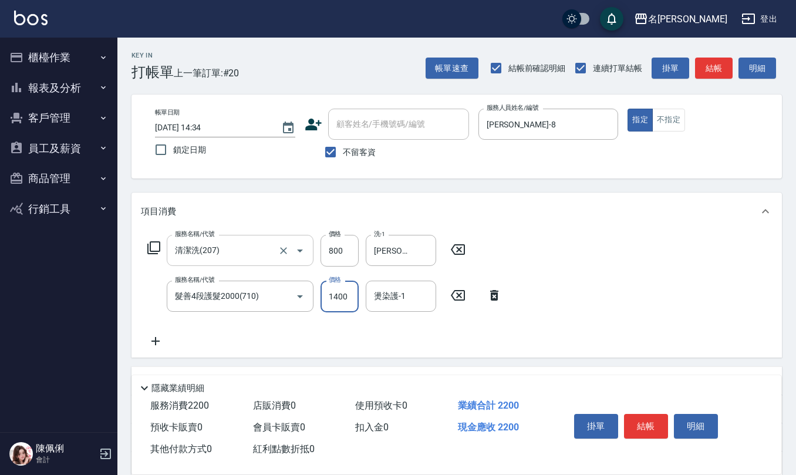
type input "1400"
type input "[PERSON_NAME]-25"
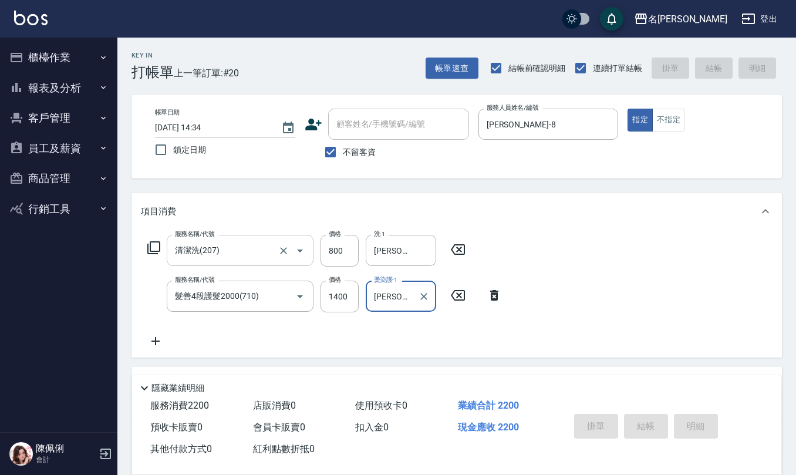
type input "[DATE] 14:35"
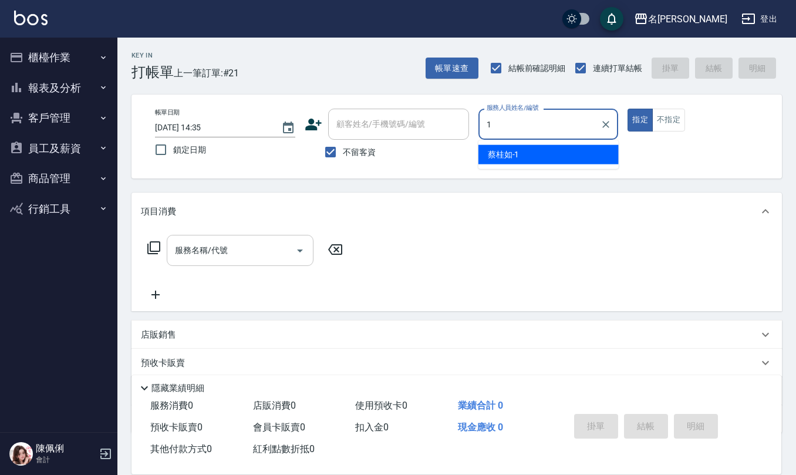
type input "[PERSON_NAME]1"
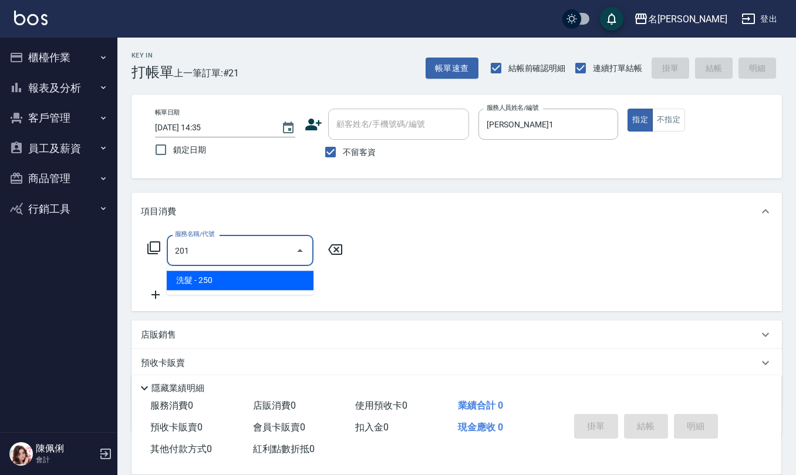
type input "洗髮(201)"
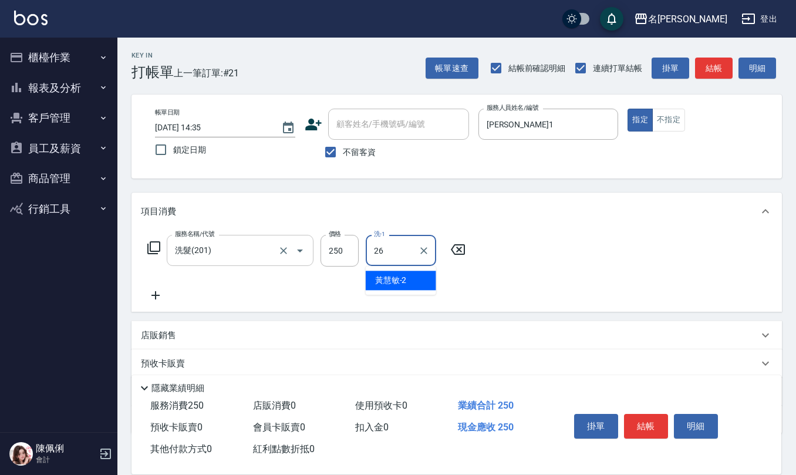
type input "[PERSON_NAME]-26"
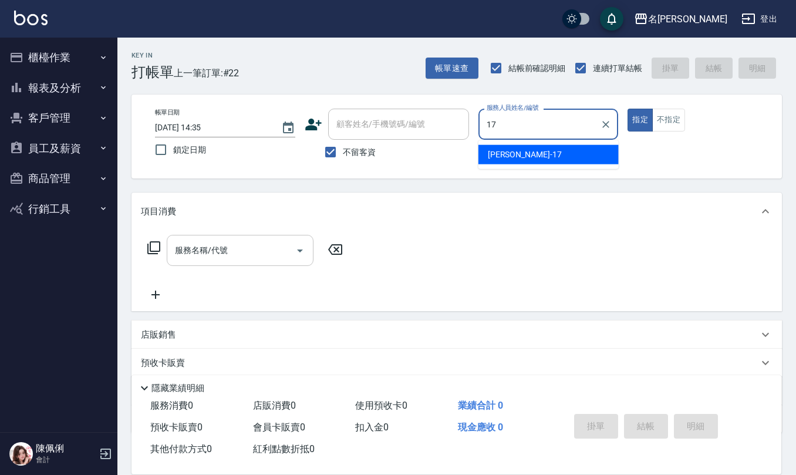
type input "[PERSON_NAME]-17"
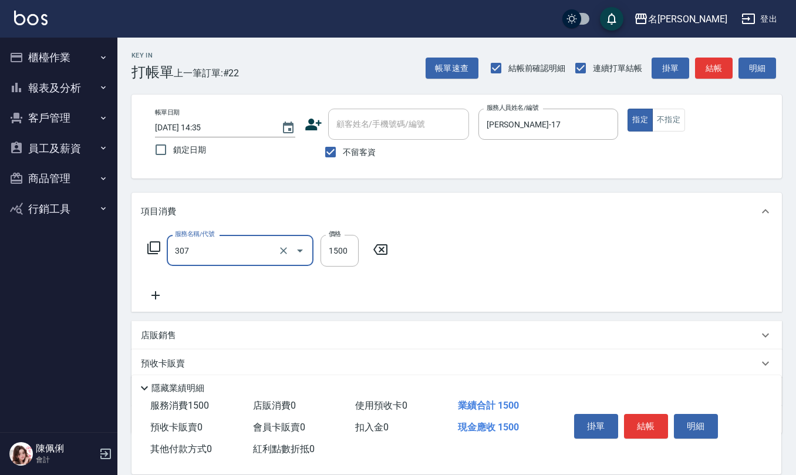
type input "EF麥拉寧燙髮1500(307)"
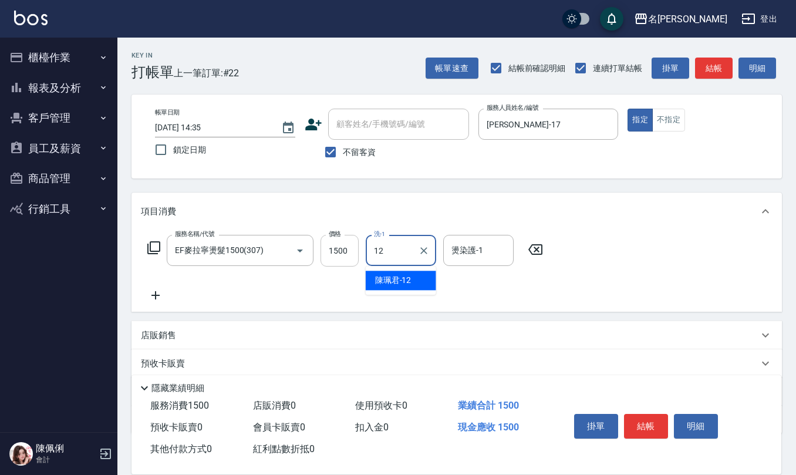
type input "12"
click at [355, 256] on input "1500" at bounding box center [339, 251] width 38 height 32
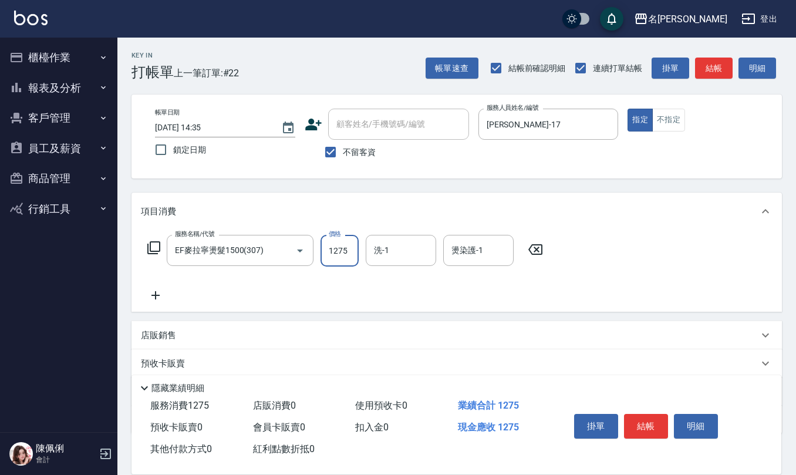
type input "1275"
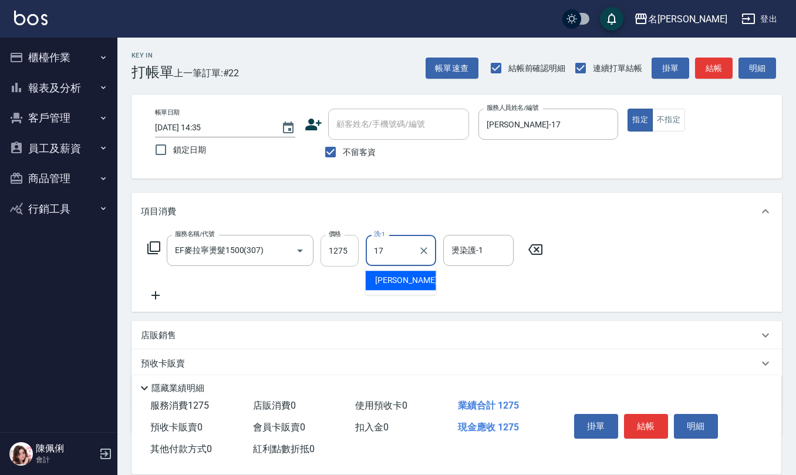
type input "[PERSON_NAME]-17"
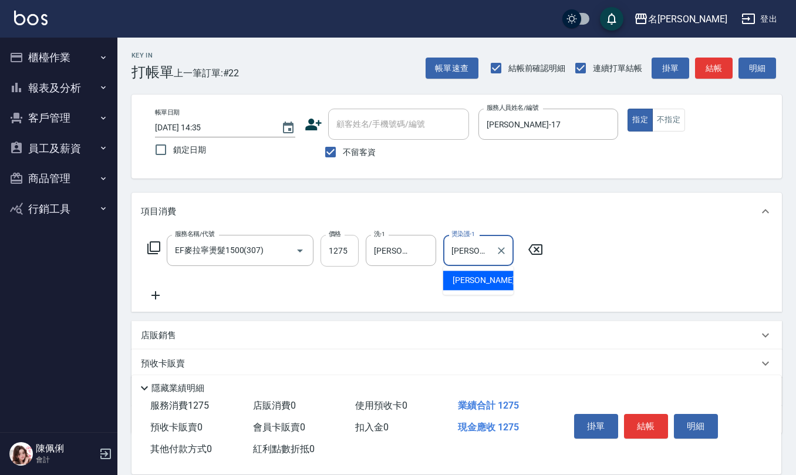
type input "[PERSON_NAME]-17"
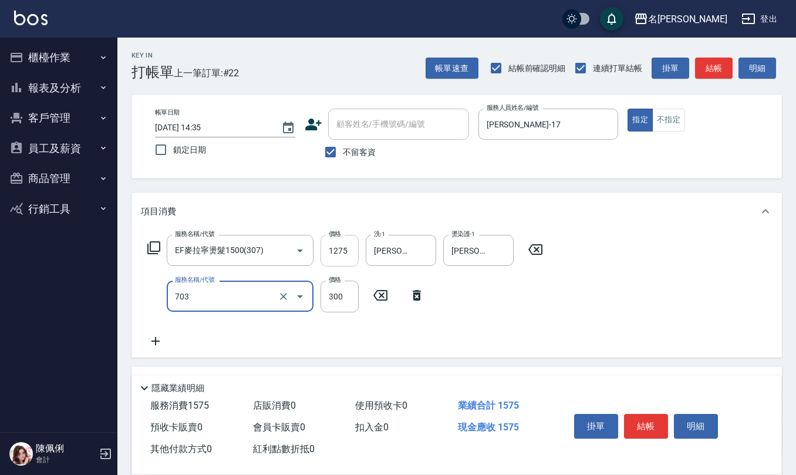
type input "(1236)設計師(703)"
type input "500"
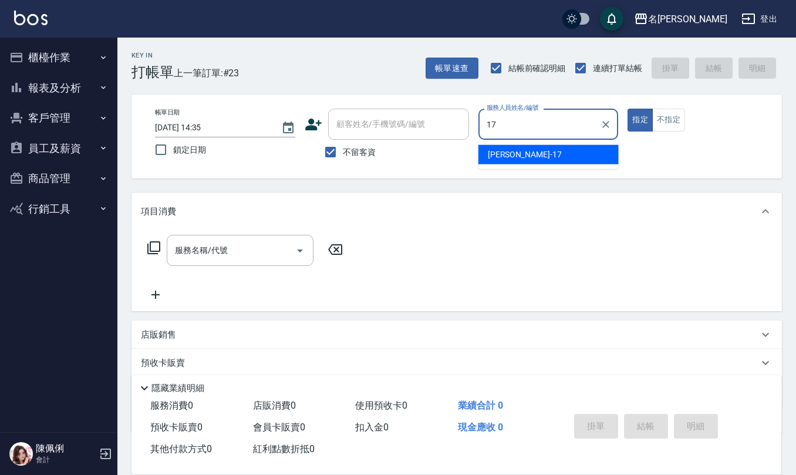
type input "[PERSON_NAME]-17"
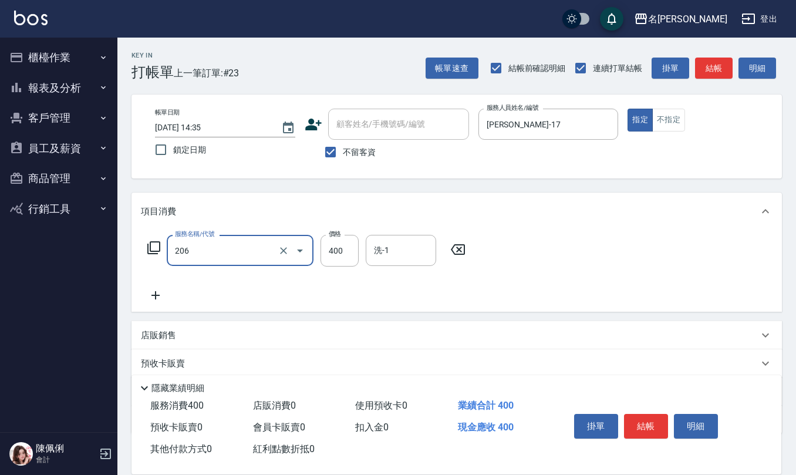
type input "健康洗(206)"
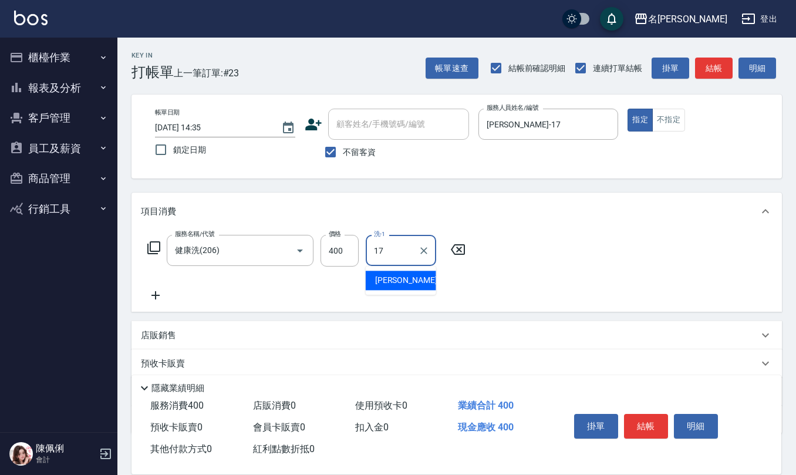
type input "[PERSON_NAME]-17"
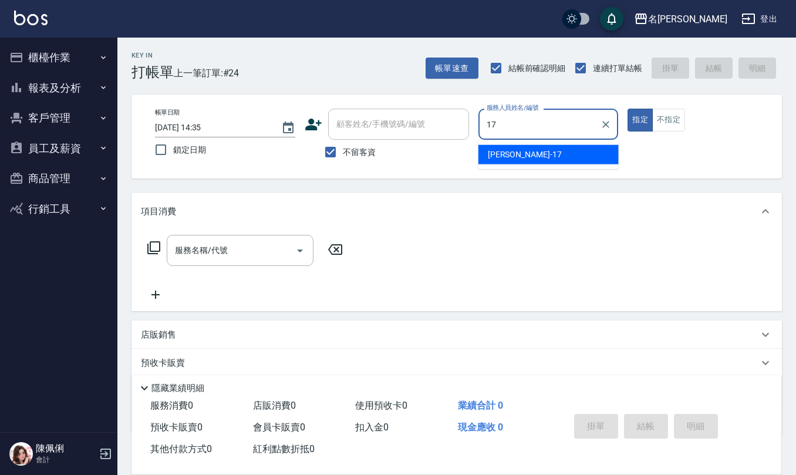
type input "[PERSON_NAME]-17"
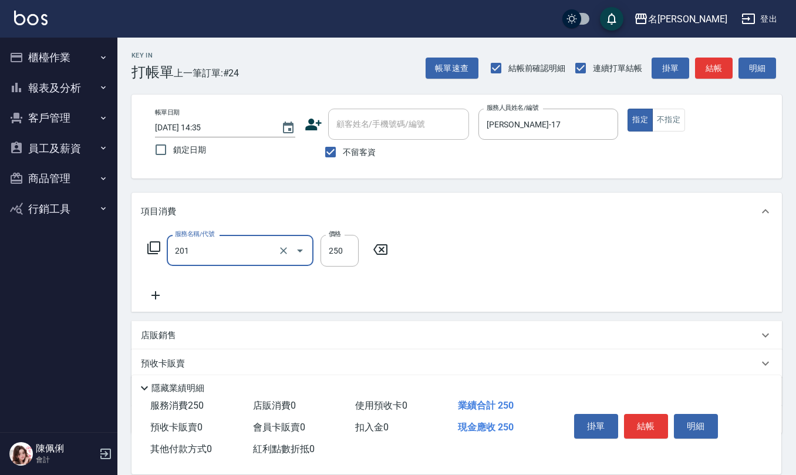
type input "洗髮(201)"
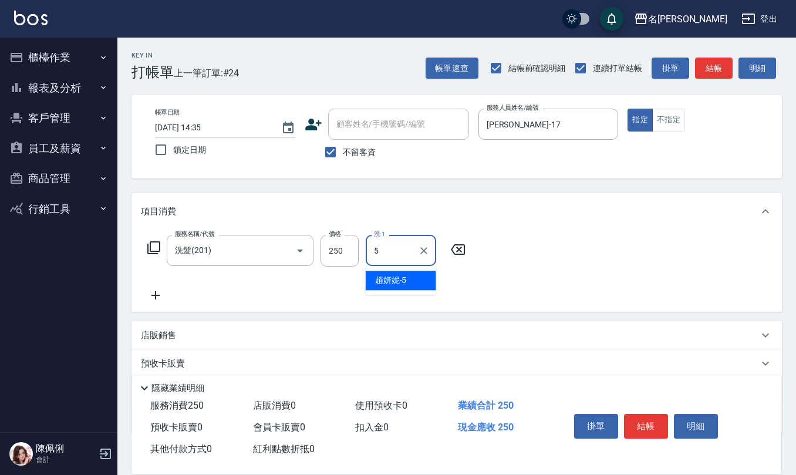
type input "[PERSON_NAME]5"
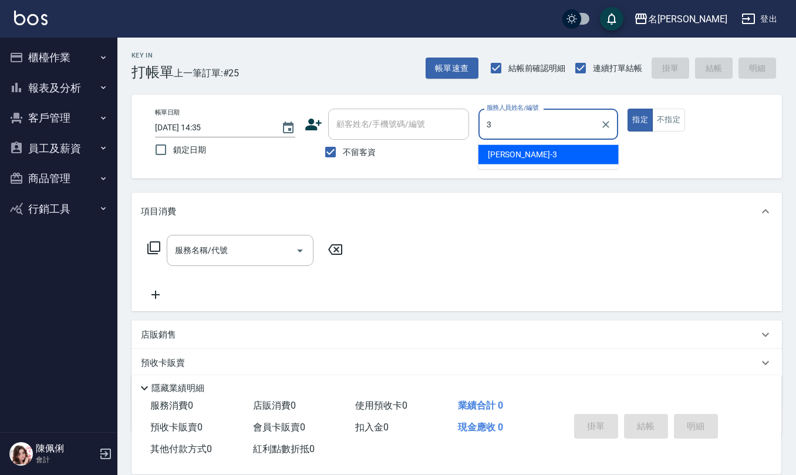
type input "[PERSON_NAME]-3"
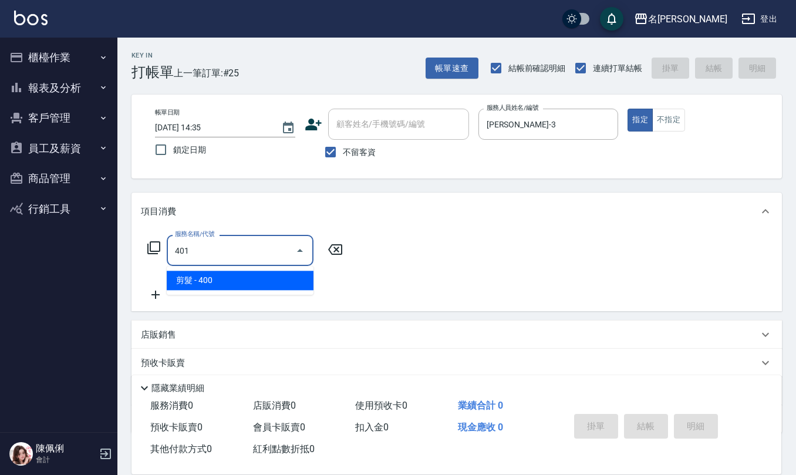
type input "剪髮(401)"
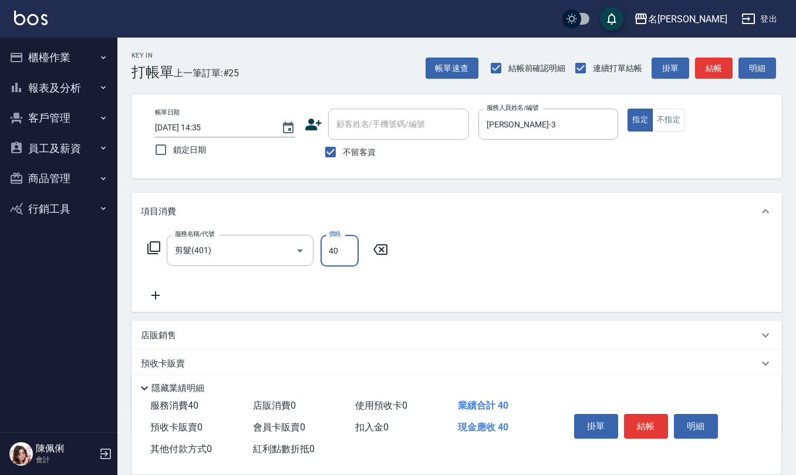
type input "400"
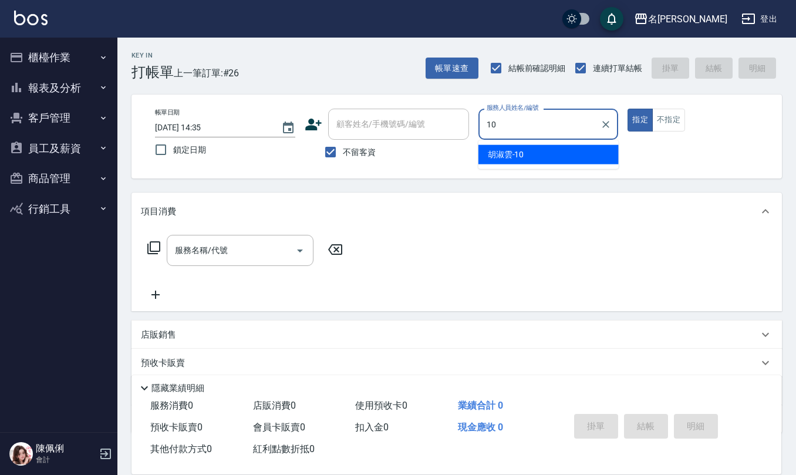
type input "[PERSON_NAME]-10"
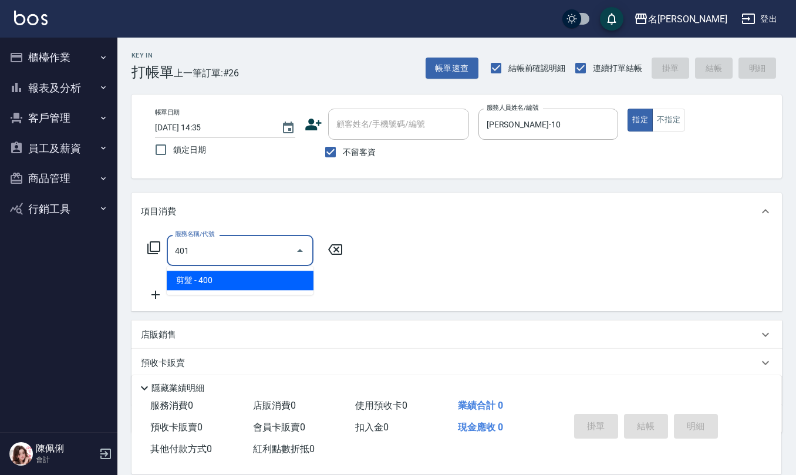
type input "剪髮(401)"
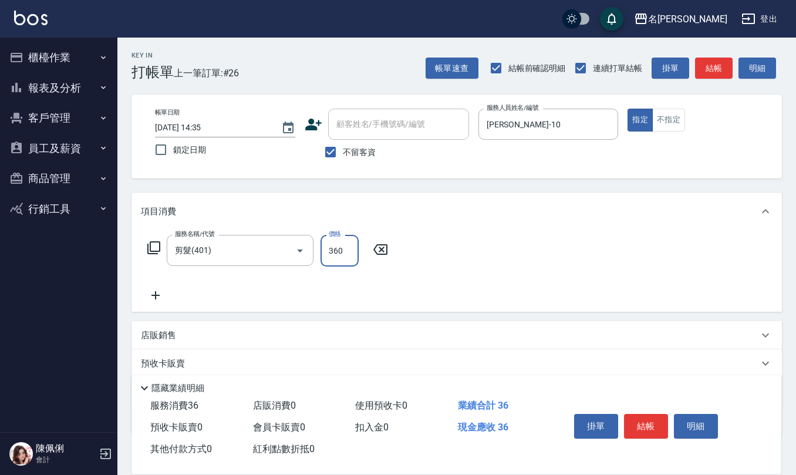
type input "360"
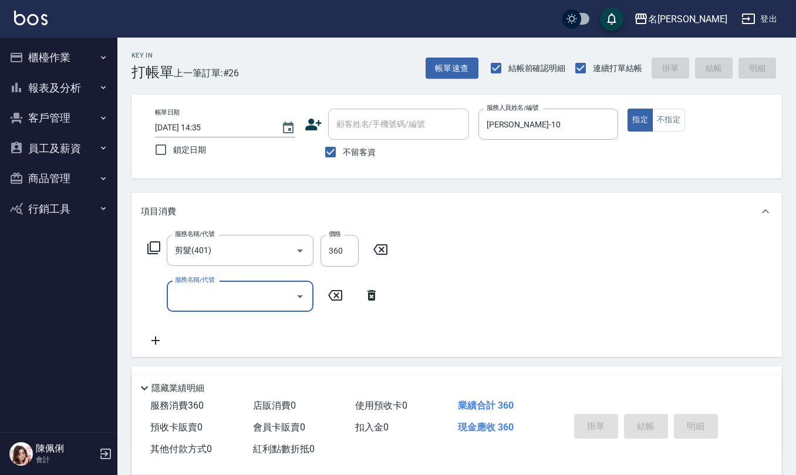
type input "[DATE] 14:36"
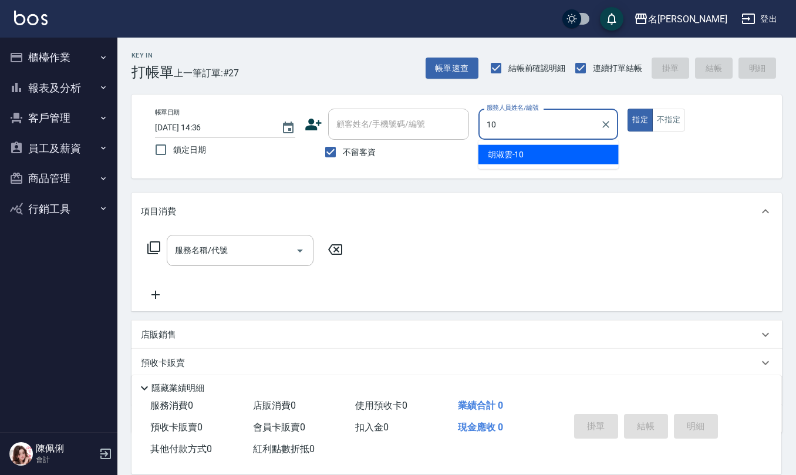
type input "[PERSON_NAME]-10"
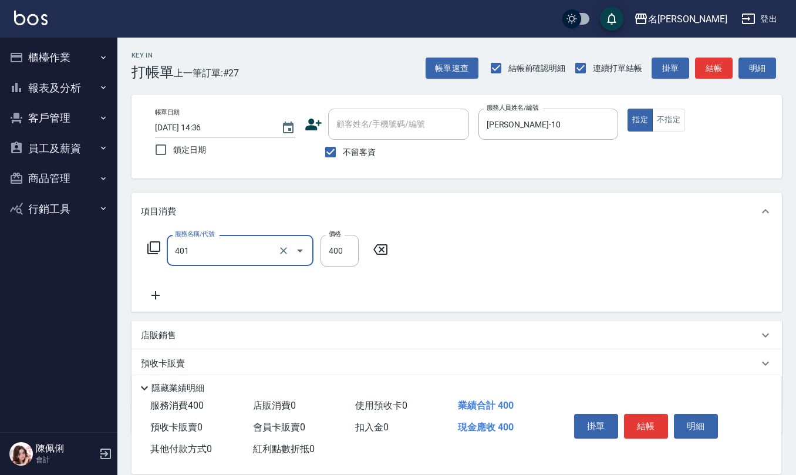
type input "剪髮(401)"
type input "405"
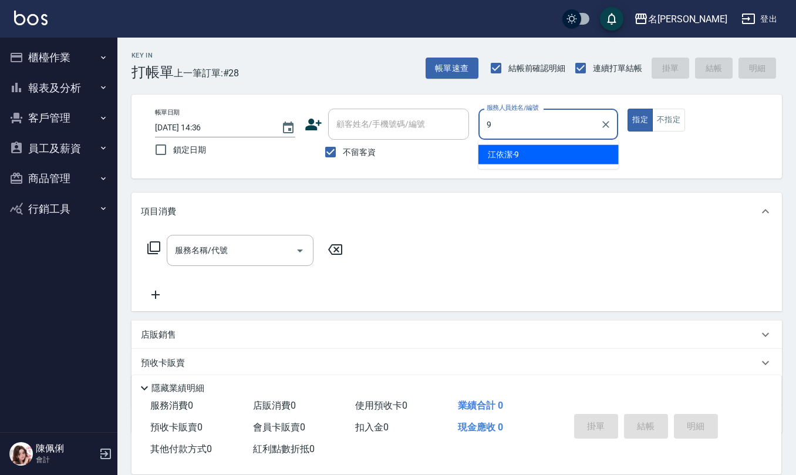
type input "[PERSON_NAME]-9"
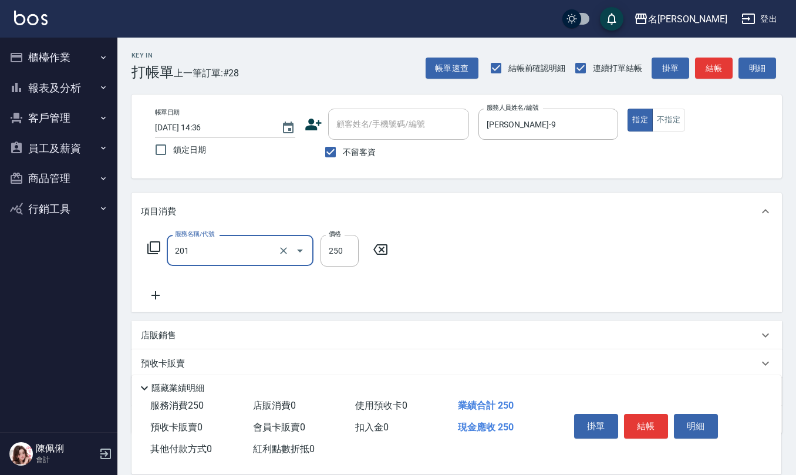
type input "洗髮(201)"
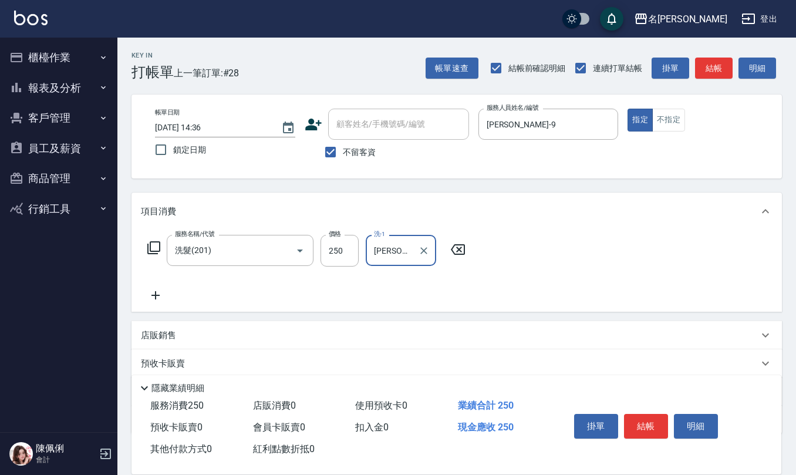
type input "[PERSON_NAME]-25"
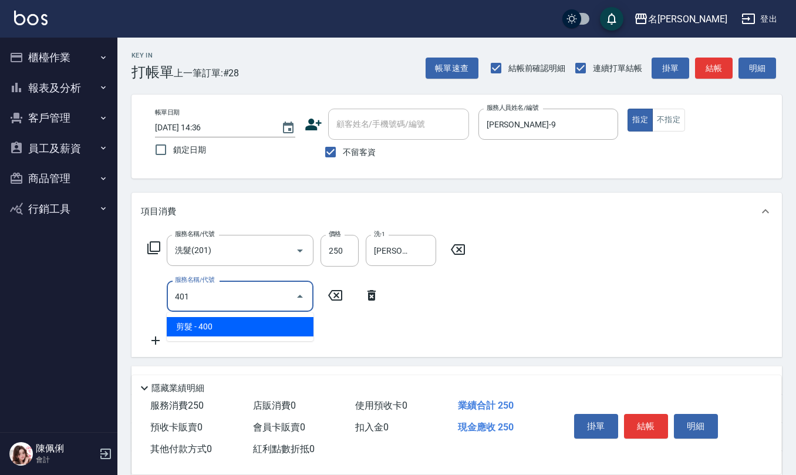
type input "剪髮(401)"
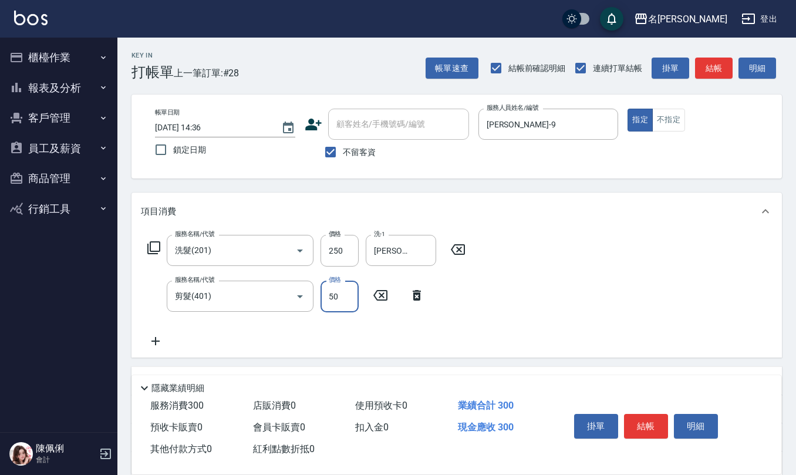
type input "50"
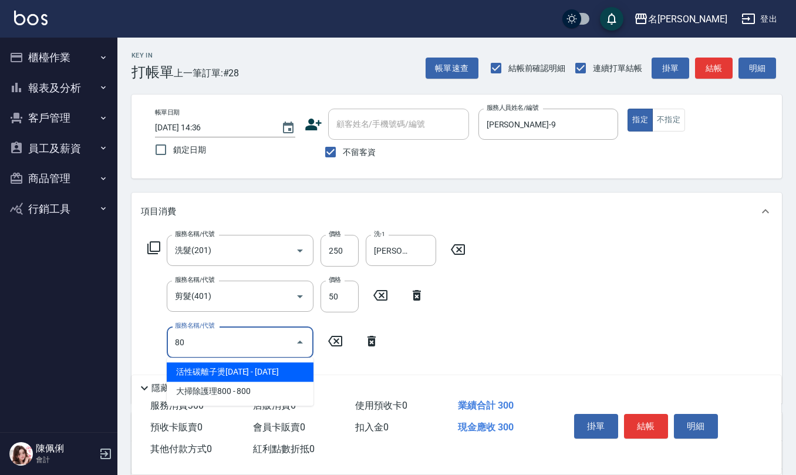
type input "活性碳離子燙1800(309)"
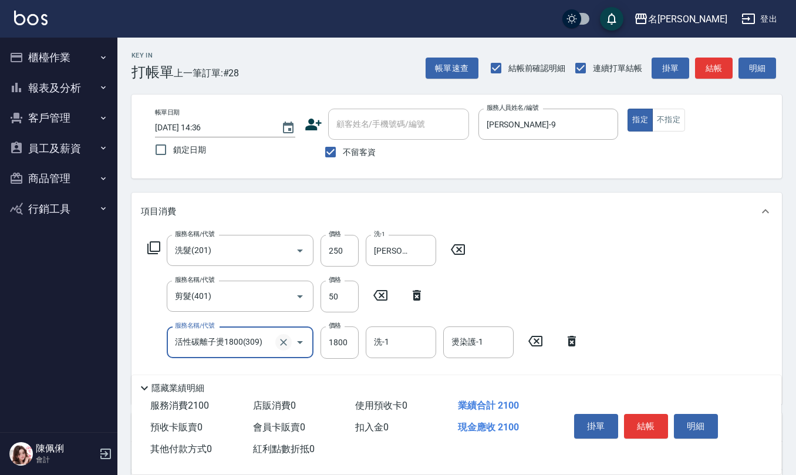
click at [286, 343] on icon "Clear" at bounding box center [284, 342] width 12 height 12
type input "0"
type input "TG護髮素(潤絲)(807)"
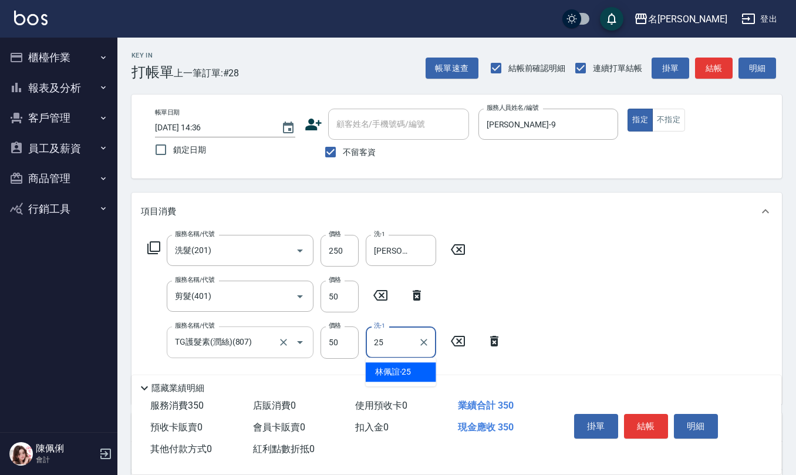
type input "[PERSON_NAME]-25"
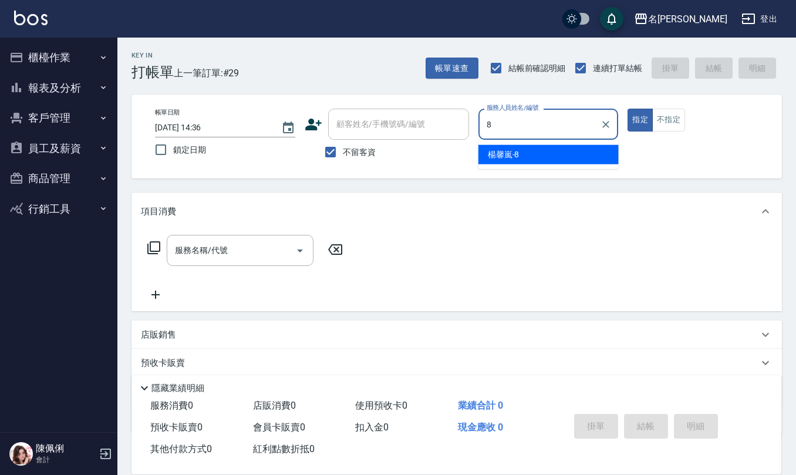
type input "[PERSON_NAME]-8"
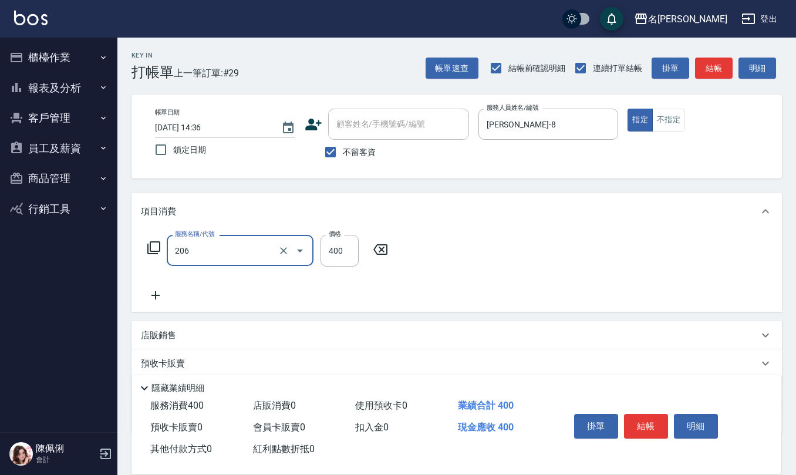
type input "健康洗(206)"
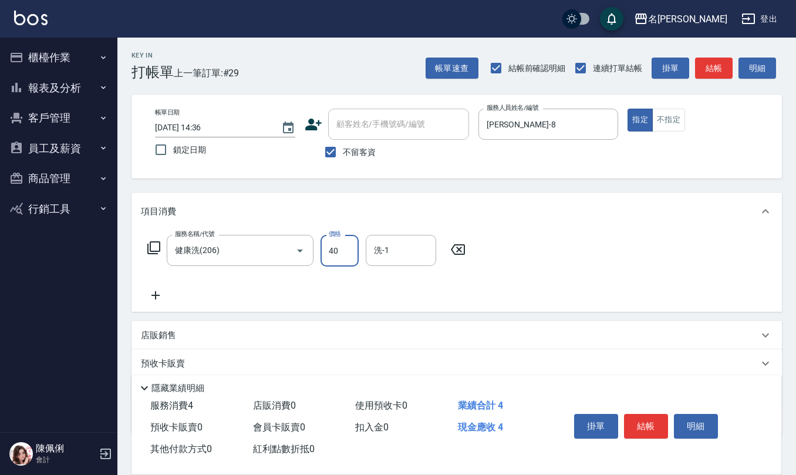
type input "400"
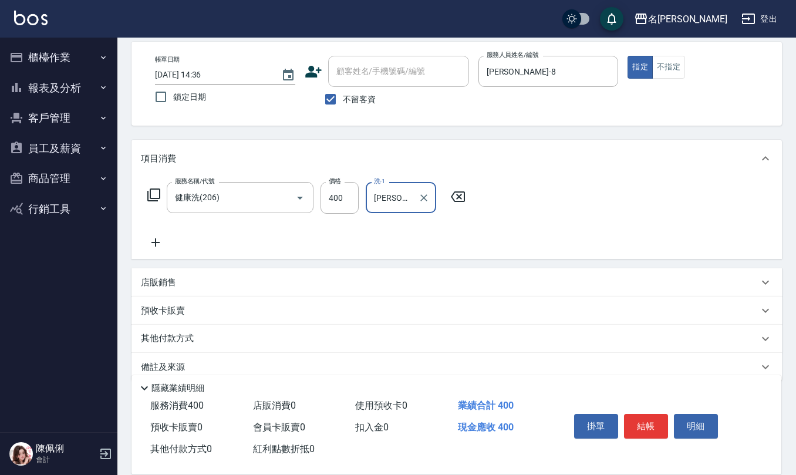
scroll to position [69, 0]
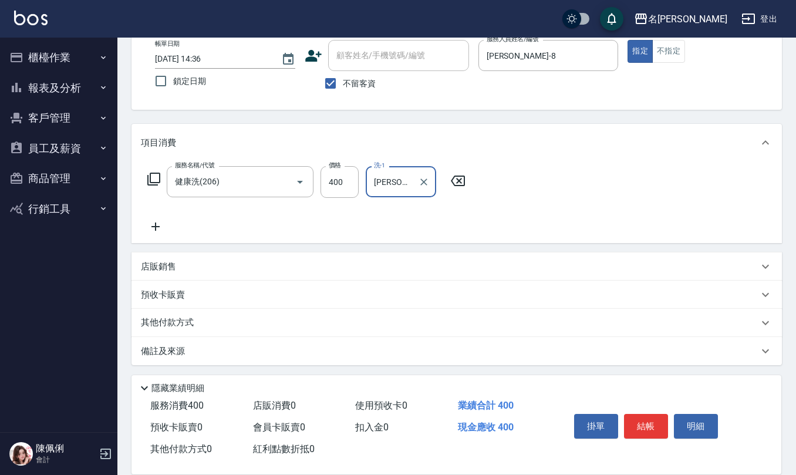
type input "[PERSON_NAME]-32"
click at [180, 256] on div "店販銷售" at bounding box center [456, 266] width 650 height 28
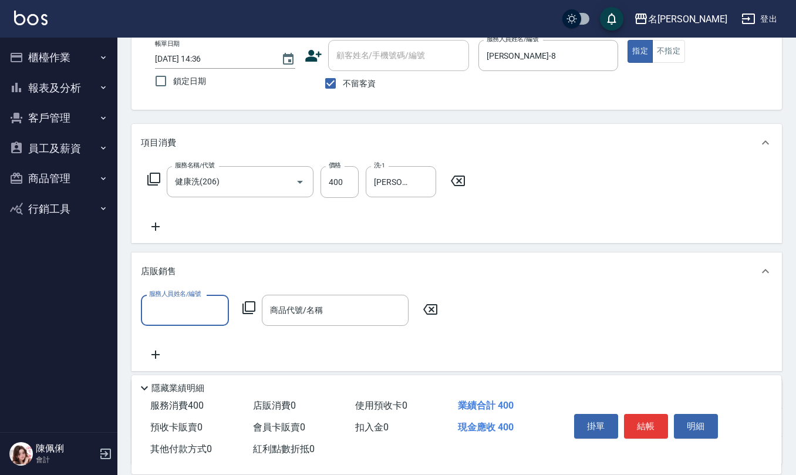
scroll to position [0, 0]
type input "[PERSON_NAME]-8"
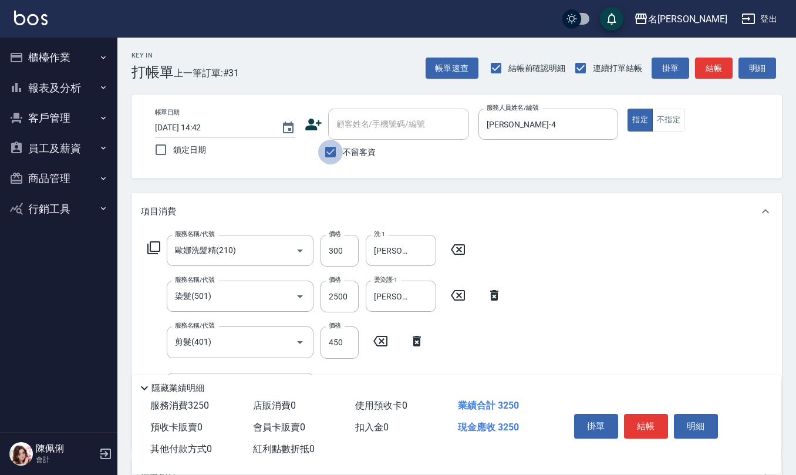
click at [331, 144] on input "不留客資" at bounding box center [330, 152] width 25 height 25
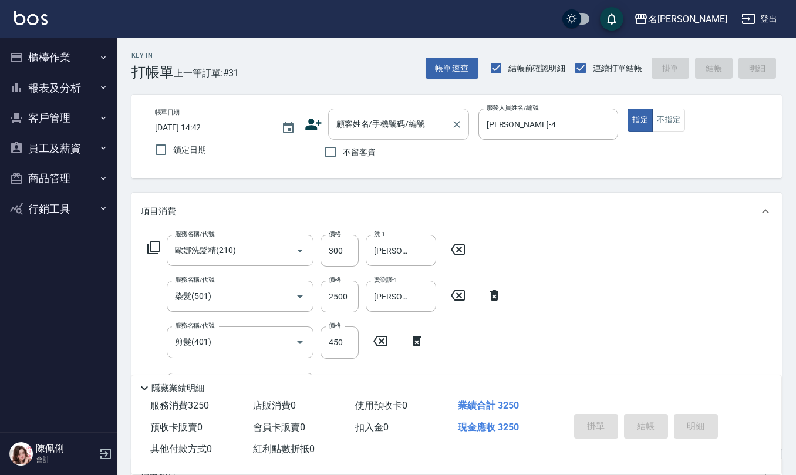
click at [345, 130] on input "顧客姓名/手機號碼/編號" at bounding box center [389, 124] width 113 height 21
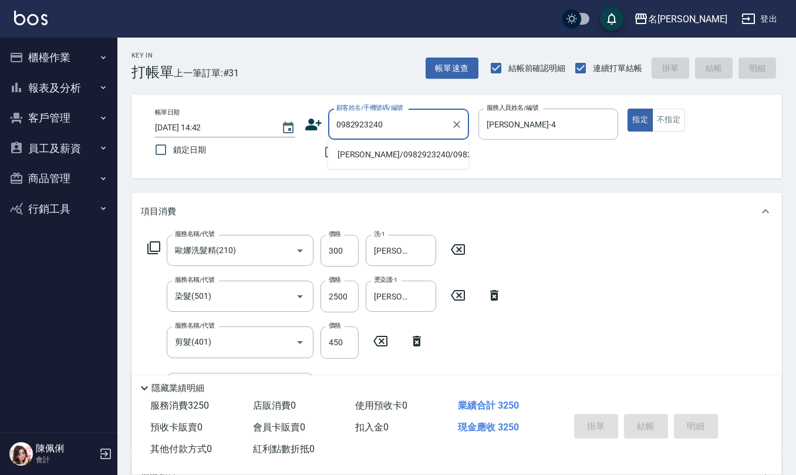
click at [351, 155] on li "[PERSON_NAME]/0982923240/0982923240" at bounding box center [398, 154] width 141 height 19
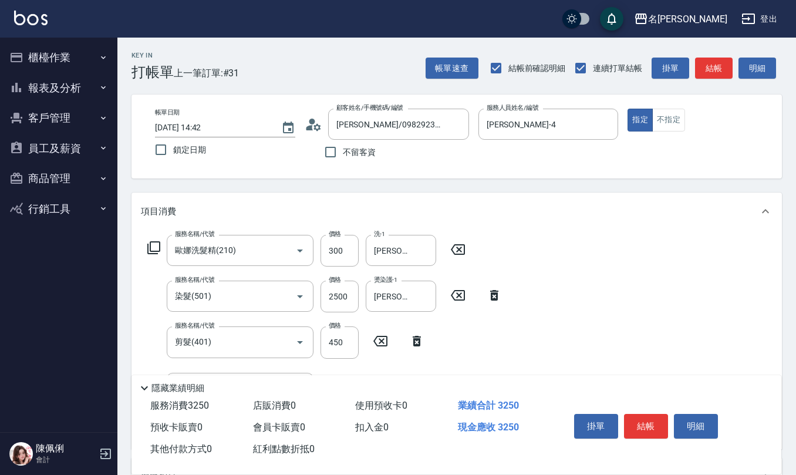
click at [313, 126] on icon at bounding box center [314, 125] width 18 height 18
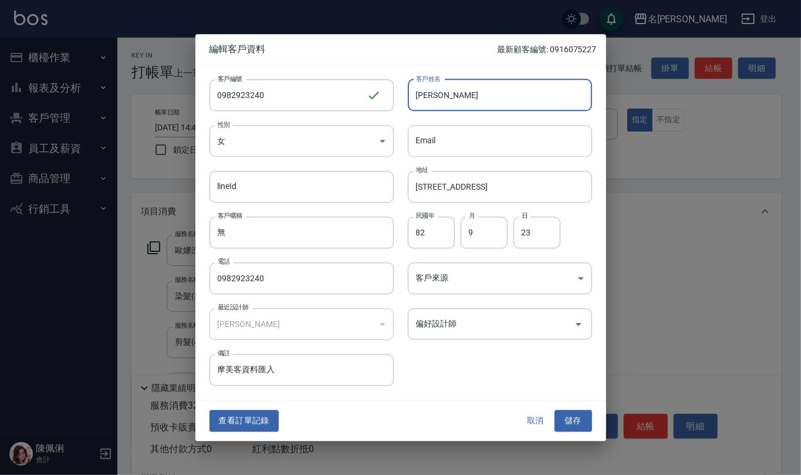
click at [448, 95] on input "[PERSON_NAME]" at bounding box center [500, 95] width 184 height 32
click at [571, 421] on button "儲存" at bounding box center [574, 421] width 38 height 22
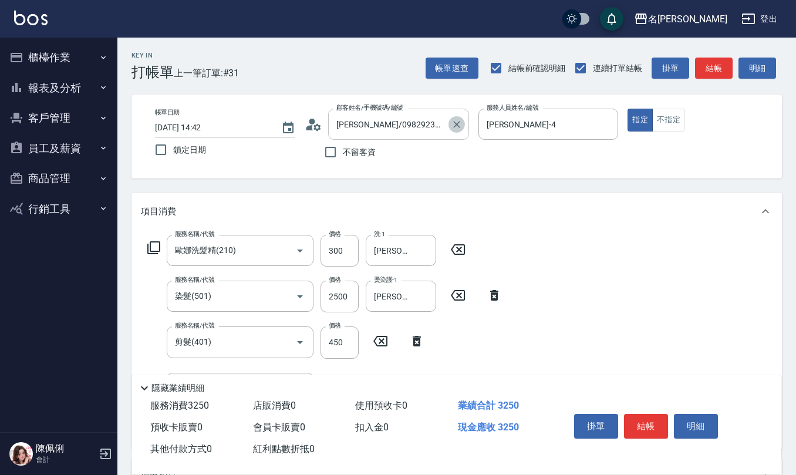
click at [456, 128] on icon "Clear" at bounding box center [457, 125] width 12 height 12
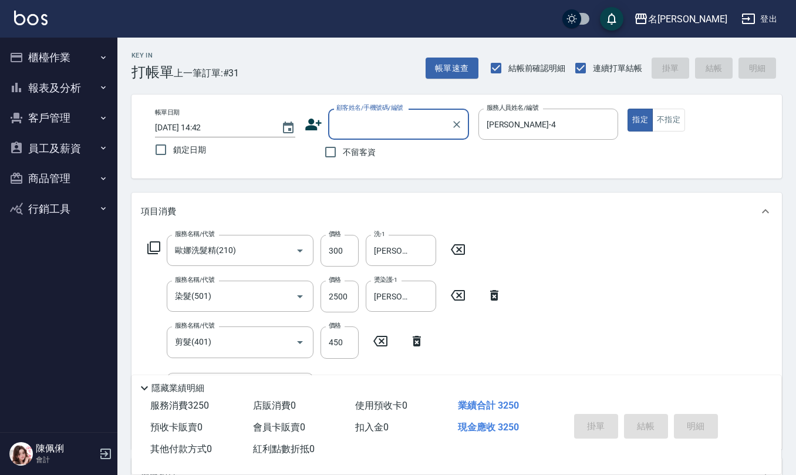
paste input "0"
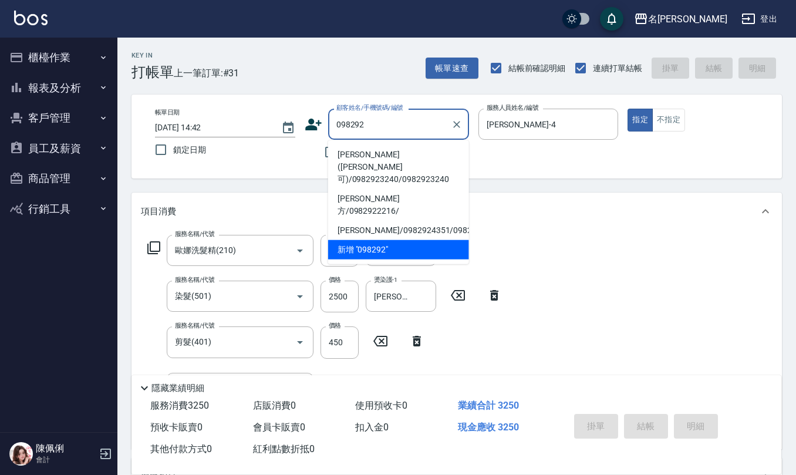
click at [404, 154] on li "[PERSON_NAME]([PERSON_NAME]可)/0982923240/0982923240" at bounding box center [398, 167] width 141 height 44
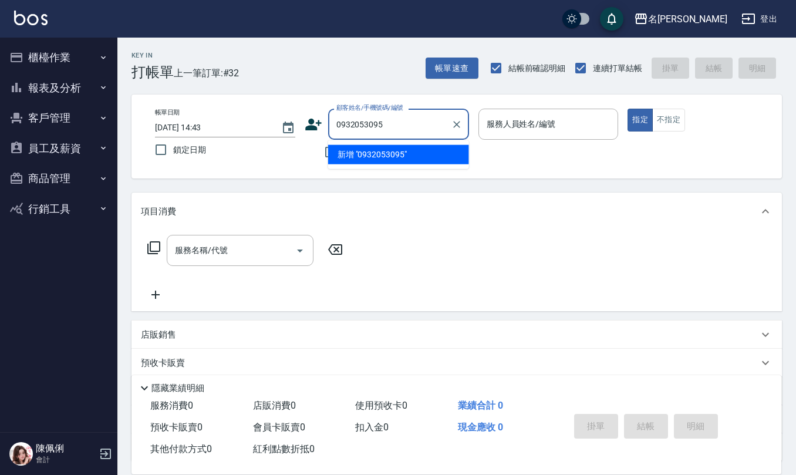
drag, startPoint x: 311, startPoint y: 125, endPoint x: 264, endPoint y: 124, distance: 47.5
click at [266, 124] on div "帳單日期 [DATE] 14:43 鎖定日期 顧客姓名/手機號碼/編號 0932053095 顧客姓名/手機號碼/編號 不留客資 服務人員姓名/編號 服務人員…" at bounding box center [457, 137] width 622 height 56
drag, startPoint x: 355, startPoint y: 124, endPoint x: 262, endPoint y: 123, distance: 92.8
click at [265, 123] on div "帳單日期 [DATE] 14:43 鎖定日期 顧客姓名/手機號碼/編號 c 顧客姓名/手機號碼/編號 不留客資 服務人員姓名/編號 服務人員姓名/編號 指定 …" at bounding box center [457, 137] width 622 height 56
drag, startPoint x: 308, startPoint y: 125, endPoint x: 220, endPoint y: 132, distance: 88.9
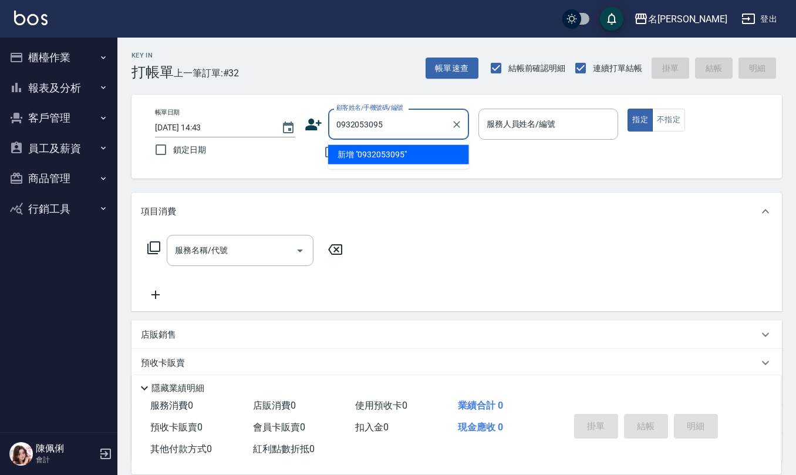
click at [210, 125] on div "帳單日期 [DATE] 14:43 鎖定日期 顧客姓名/手機號碼/編號 0932053095 顧客姓名/手機號碼/編號 不留客資 服務人員姓名/編號 服務人員…" at bounding box center [457, 137] width 622 height 56
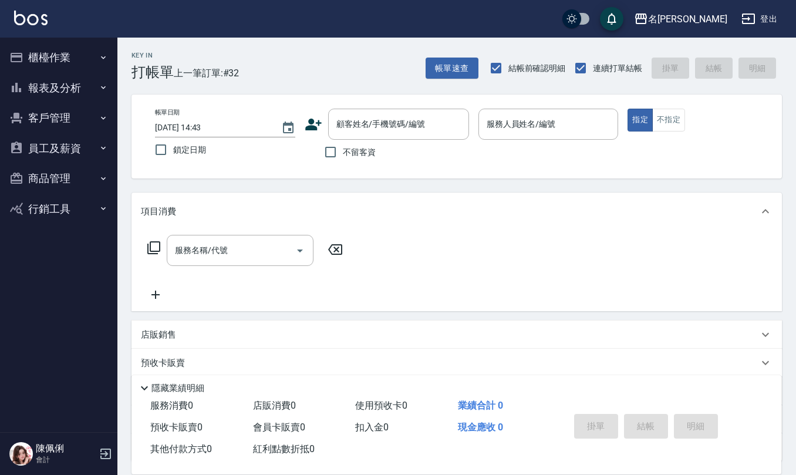
click at [313, 120] on icon at bounding box center [314, 125] width 18 height 18
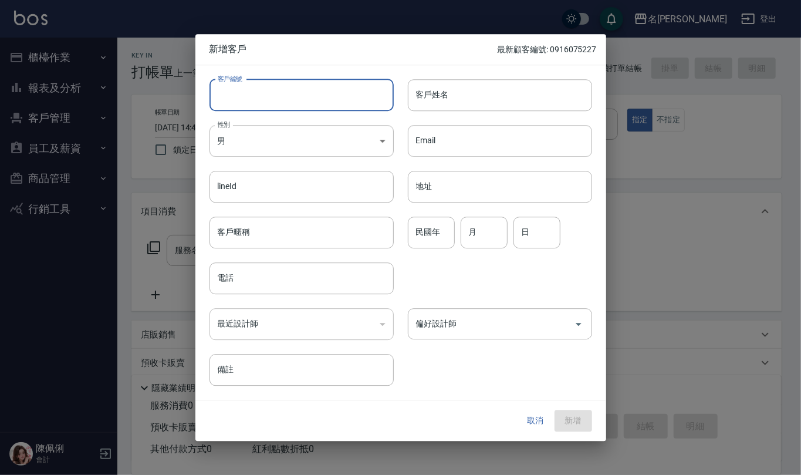
click at [308, 102] on input "客戶編號" at bounding box center [302, 95] width 184 height 32
paste input "0932053095"
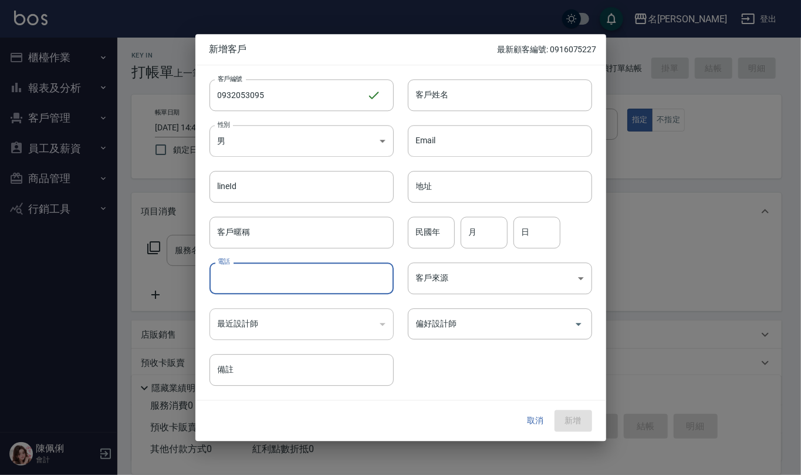
click at [282, 278] on input "電話" at bounding box center [302, 278] width 184 height 32
paste input "0932053095"
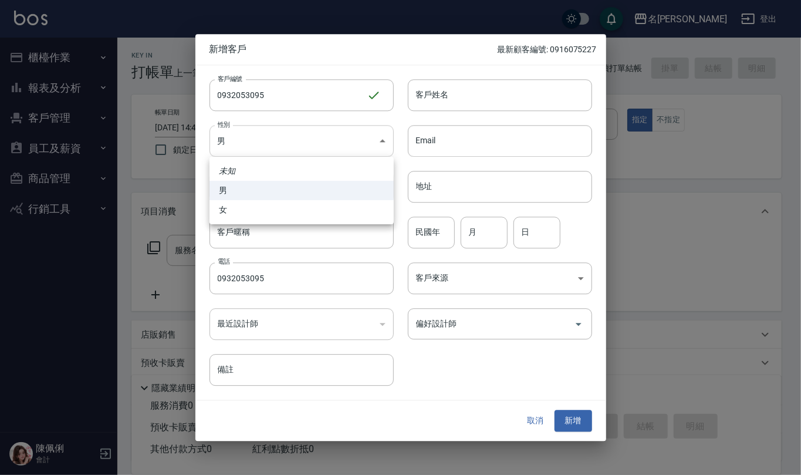
click at [345, 151] on body "名留仁二 登出 櫃檯作業 打帳單 帳單列表 現金收支登錄 材料自購登錄 每日結帳 報表及分析 報表目錄 店家區間累計表 店家日報表 互助日報表 互助月報表 互…" at bounding box center [400, 286] width 801 height 572
click at [328, 214] on li "女" at bounding box center [302, 209] width 184 height 19
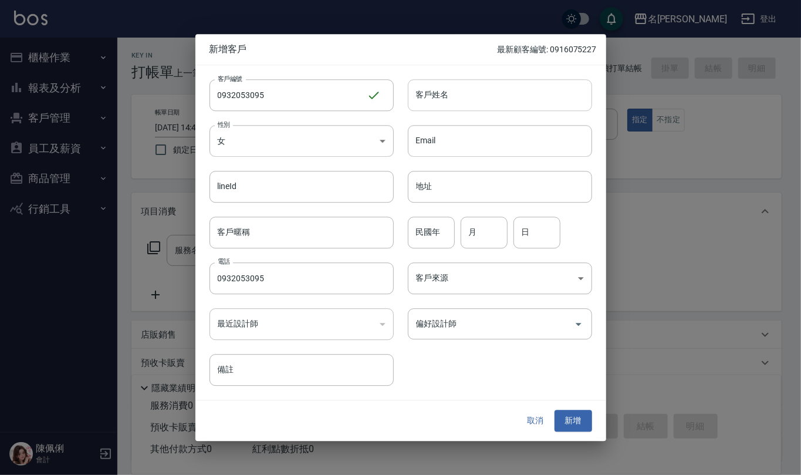
click at [457, 102] on input "客戶姓名" at bounding box center [500, 95] width 184 height 32
click at [433, 235] on input "民國年" at bounding box center [431, 233] width 47 height 32
click at [444, 191] on input "地址" at bounding box center [500, 187] width 184 height 32
click at [574, 418] on button "新增" at bounding box center [574, 421] width 38 height 22
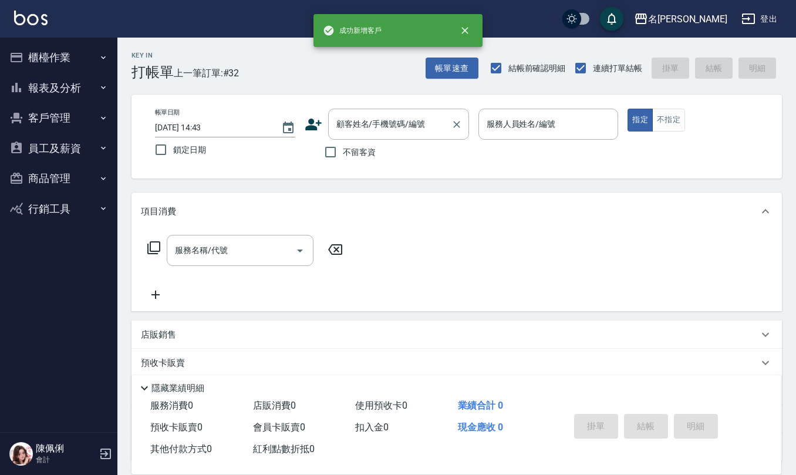
click at [414, 124] on input "顧客姓名/手機號碼/編號" at bounding box center [389, 124] width 113 height 21
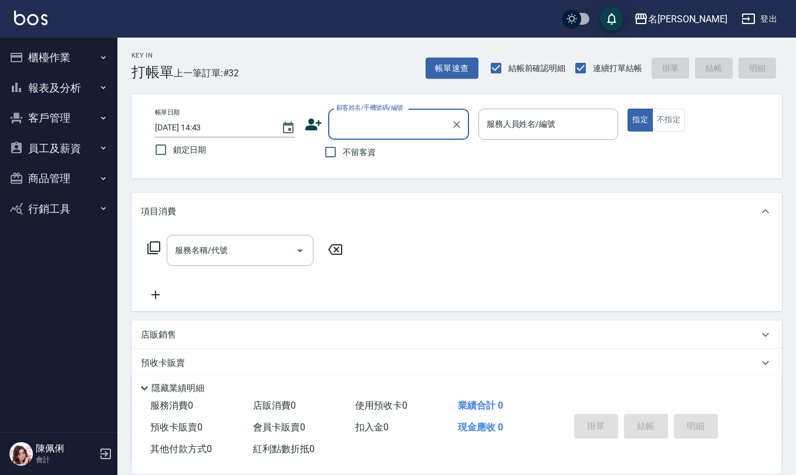
paste input "0932053095"
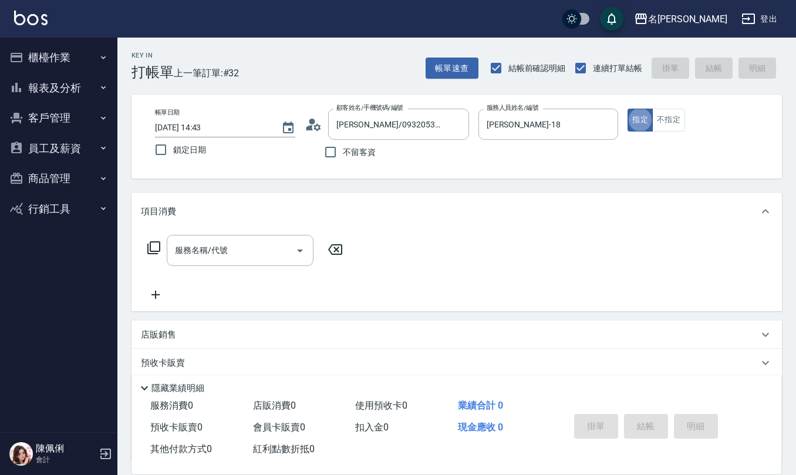
click at [310, 123] on circle at bounding box center [312, 122] width 6 height 6
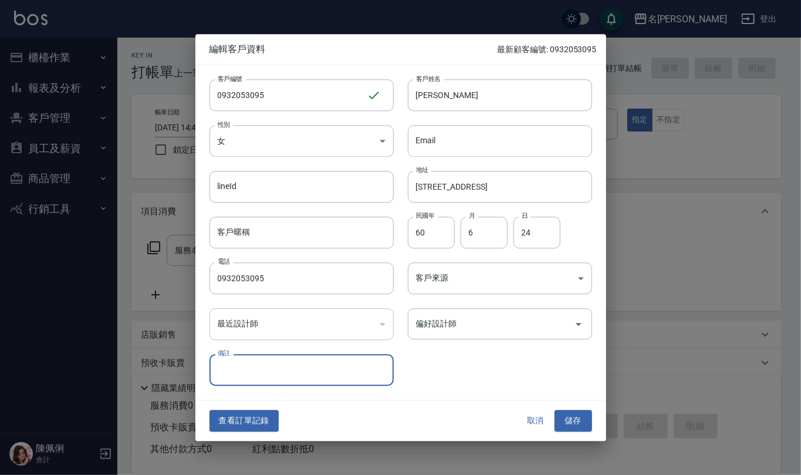
click at [254, 362] on input "備註" at bounding box center [302, 371] width 184 height 32
click at [217, 374] on input "民代" at bounding box center [302, 371] width 184 height 32
click at [582, 421] on button "儲存" at bounding box center [574, 421] width 38 height 22
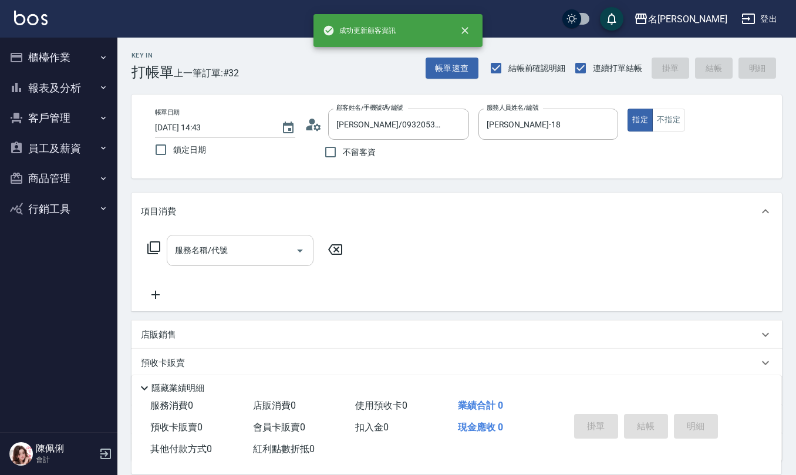
click at [252, 252] on input "服務名稱/代號" at bounding box center [231, 250] width 119 height 21
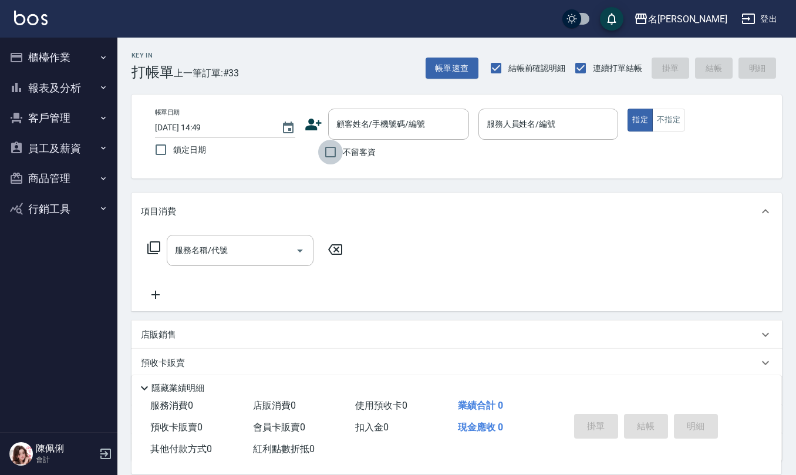
click at [333, 158] on input "不留客資" at bounding box center [330, 152] width 25 height 25
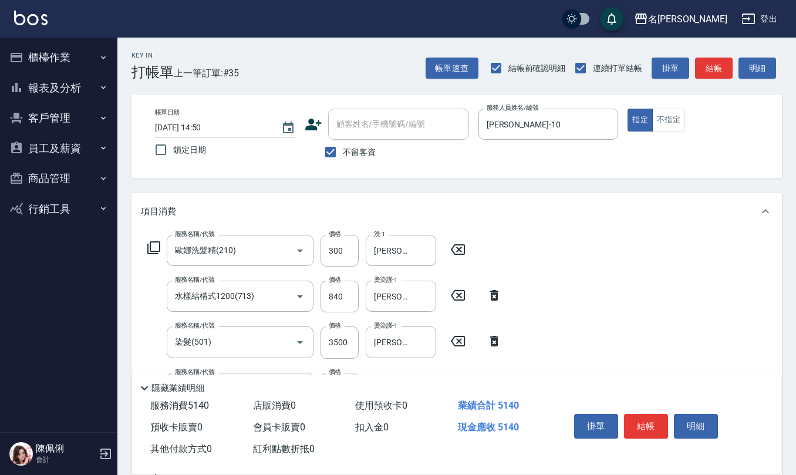
drag, startPoint x: 335, startPoint y: 153, endPoint x: 363, endPoint y: 137, distance: 32.3
click at [335, 153] on input "不留客資" at bounding box center [330, 152] width 25 height 25
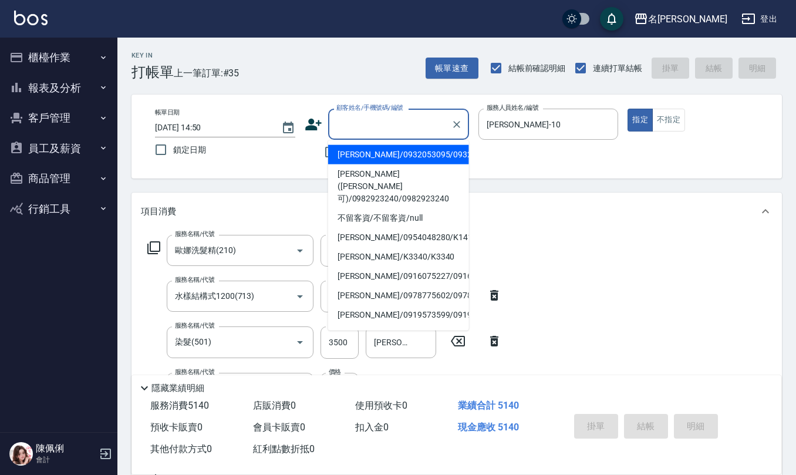
click at [377, 127] on input "顧客姓名/手機號碼/編號" at bounding box center [389, 124] width 113 height 21
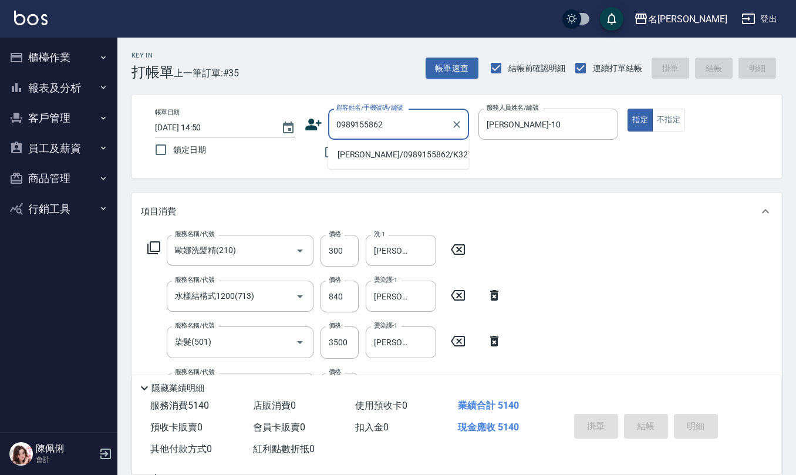
click at [359, 156] on li "[PERSON_NAME]/0989155862/K3277" at bounding box center [398, 154] width 141 height 19
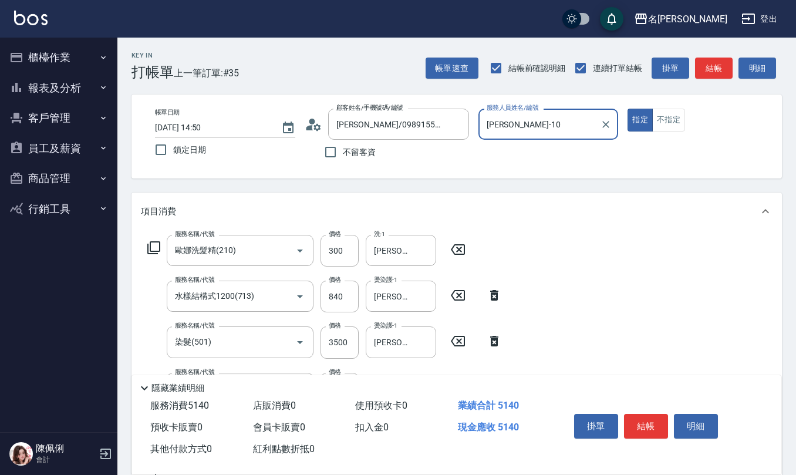
click at [313, 129] on icon at bounding box center [314, 125] width 18 height 18
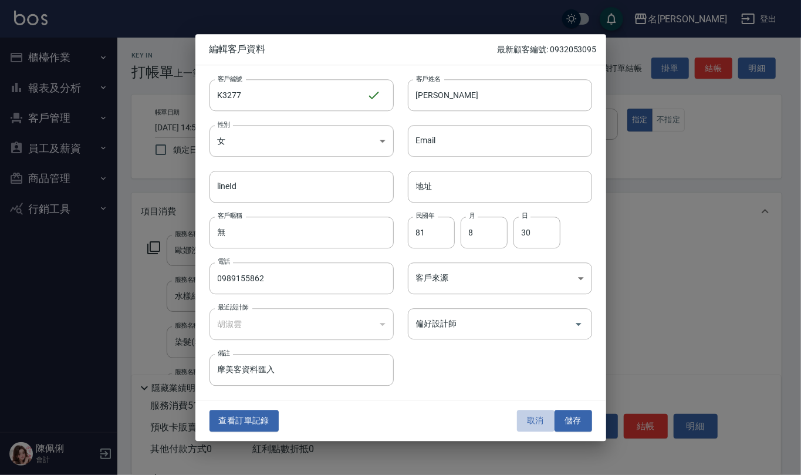
click at [532, 421] on button "取消" at bounding box center [536, 421] width 38 height 22
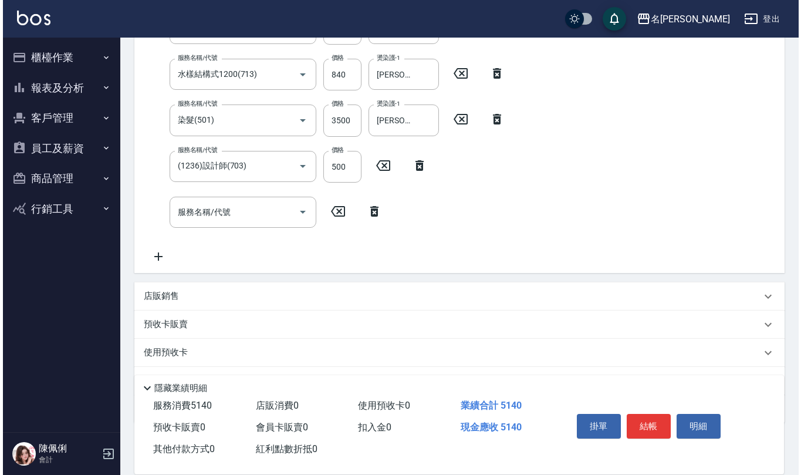
scroll to position [235, 0]
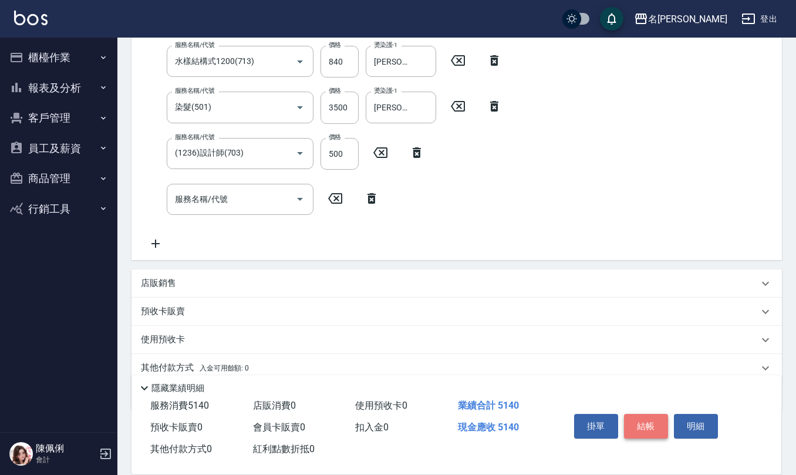
click at [643, 418] on button "結帳" at bounding box center [646, 426] width 44 height 25
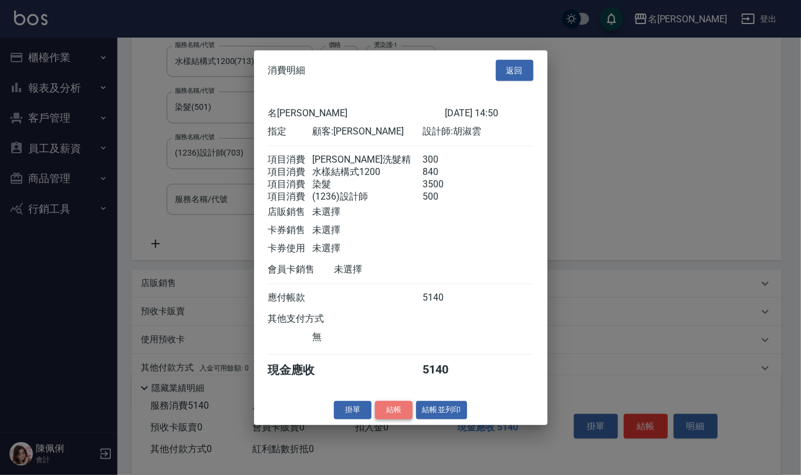
click at [389, 411] on button "結帳" at bounding box center [394, 410] width 38 height 18
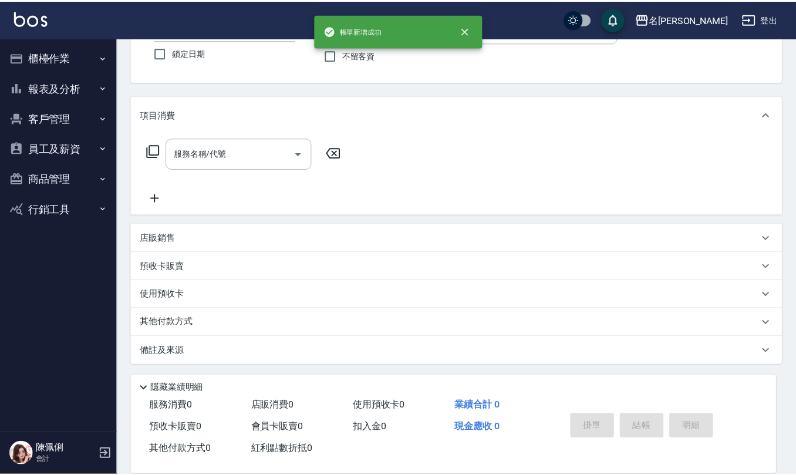
scroll to position [0, 0]
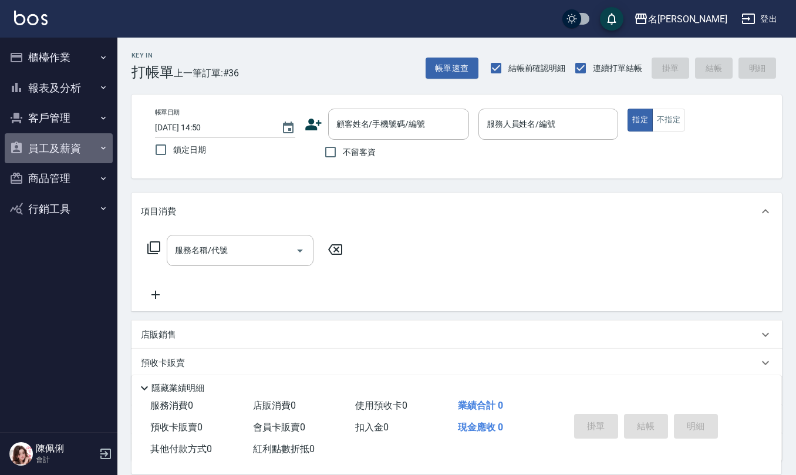
click at [65, 142] on button "員工及薪資" at bounding box center [59, 148] width 108 height 31
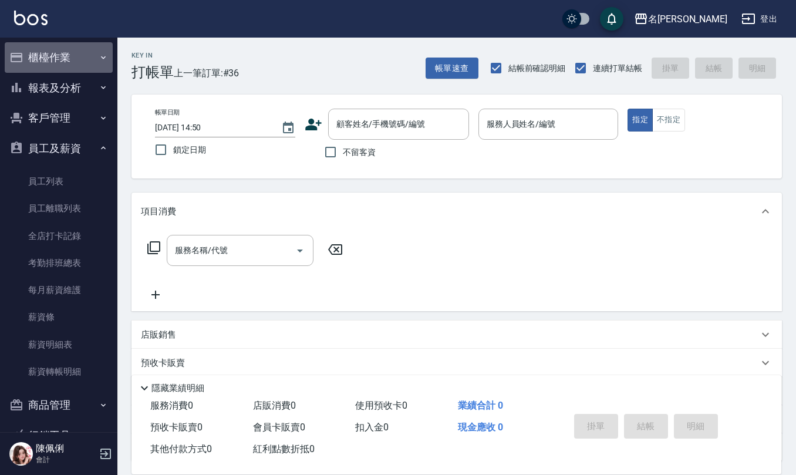
click at [80, 43] on button "櫃檯作業" at bounding box center [59, 57] width 108 height 31
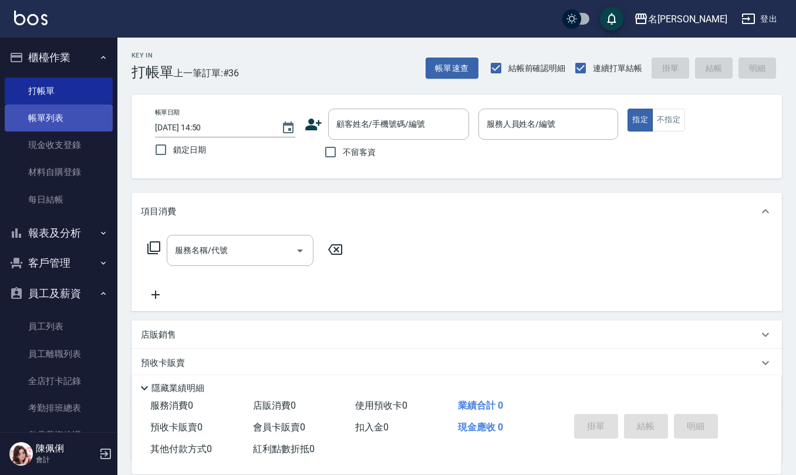
click at [68, 117] on link "帳單列表" at bounding box center [59, 117] width 108 height 27
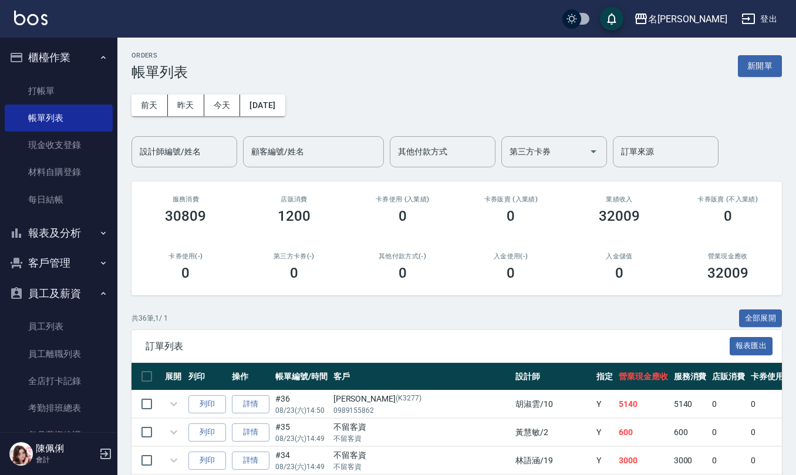
click at [66, 252] on button "客戶管理" at bounding box center [59, 263] width 108 height 31
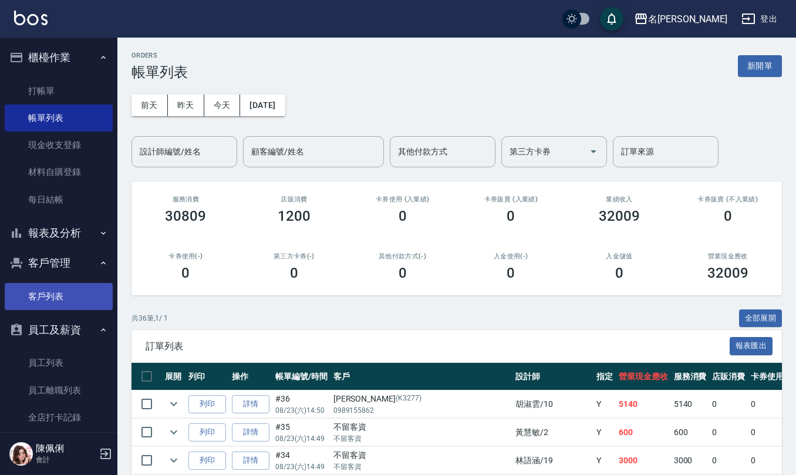
click at [63, 290] on link "客戶列表" at bounding box center [59, 296] width 108 height 27
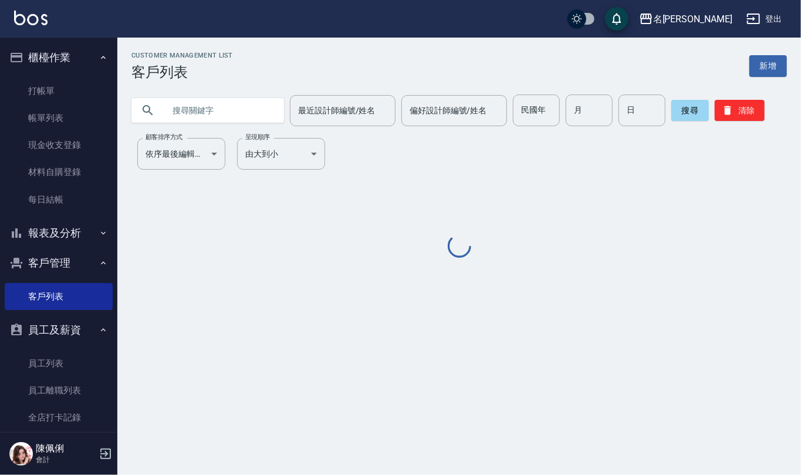
click at [205, 114] on input "text" at bounding box center [219, 110] width 110 height 32
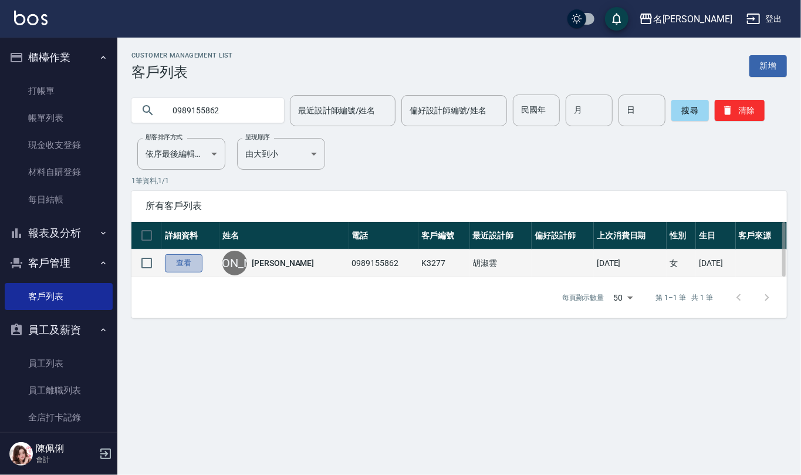
click at [183, 258] on link "查看" at bounding box center [184, 263] width 38 height 18
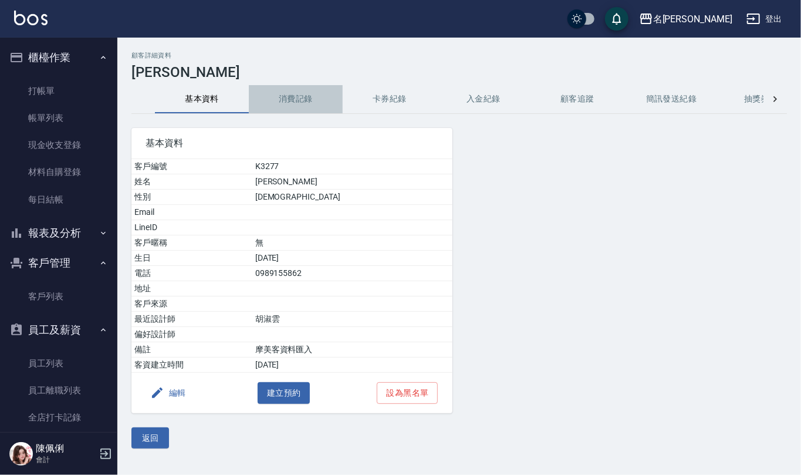
click at [303, 92] on button "消費記錄" at bounding box center [296, 99] width 94 height 28
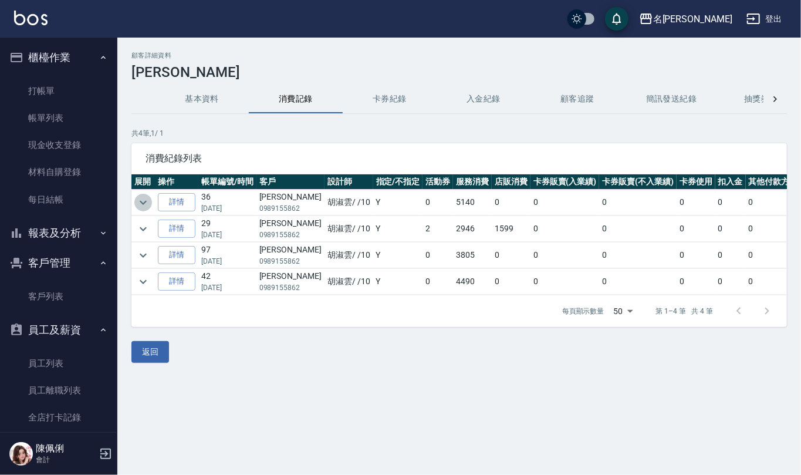
click at [143, 197] on icon "expand row" at bounding box center [143, 202] width 14 height 14
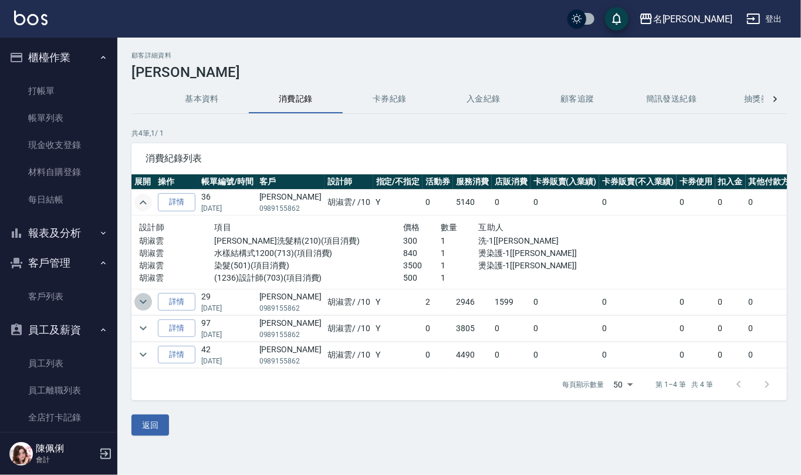
click at [137, 306] on icon "expand row" at bounding box center [143, 302] width 14 height 14
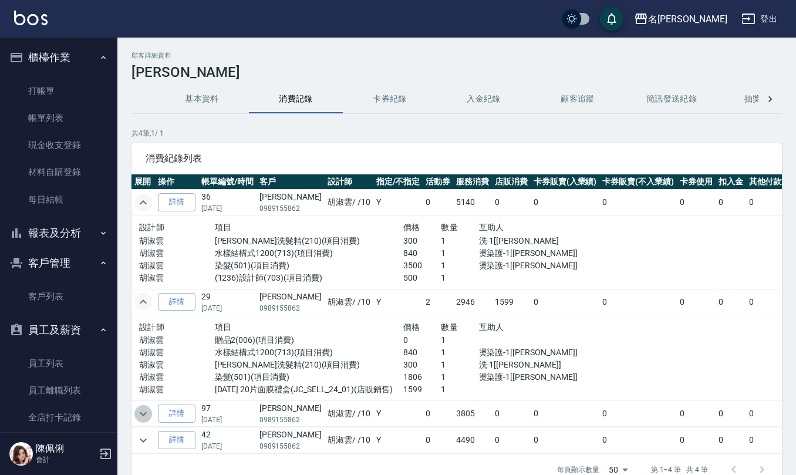
click at [142, 413] on icon "expand row" at bounding box center [143, 414] width 14 height 14
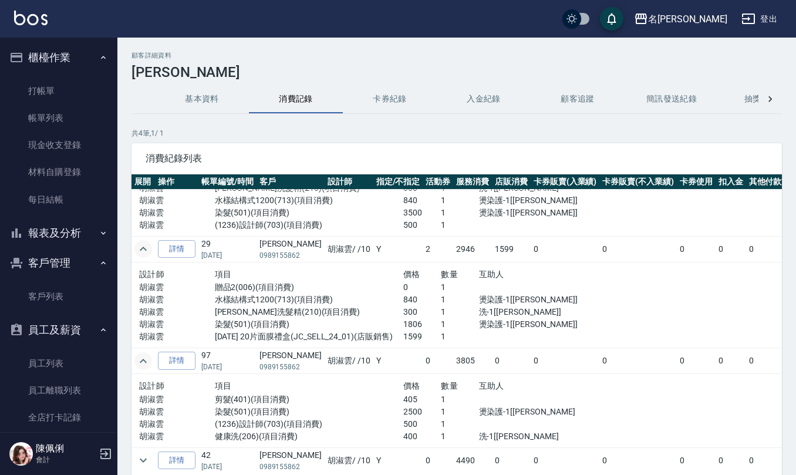
scroll to position [67, 0]
click at [146, 452] on icon "expand row" at bounding box center [143, 459] width 14 height 14
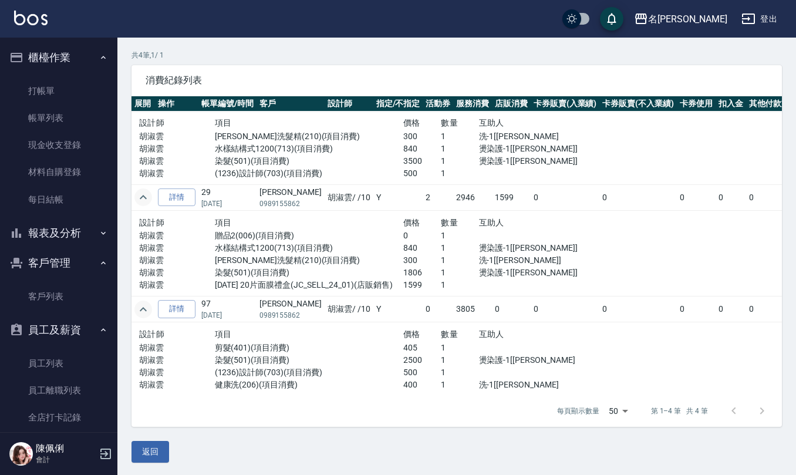
scroll to position [0, 0]
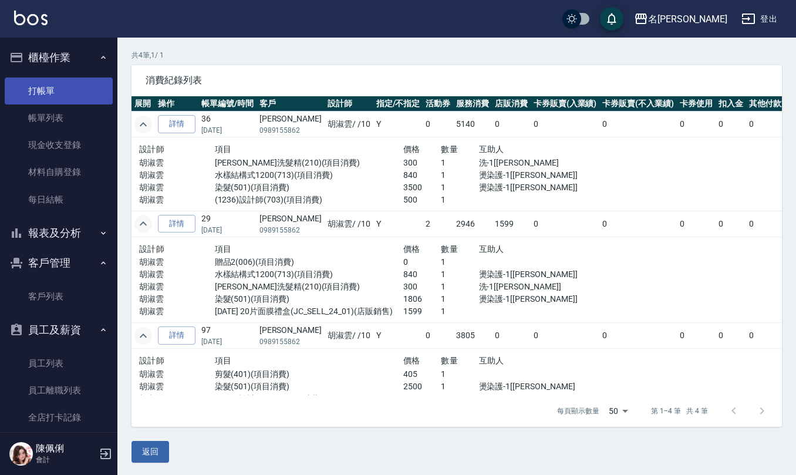
click at [55, 93] on link "打帳單" at bounding box center [59, 90] width 108 height 27
